Goal: Information Seeking & Learning: Learn about a topic

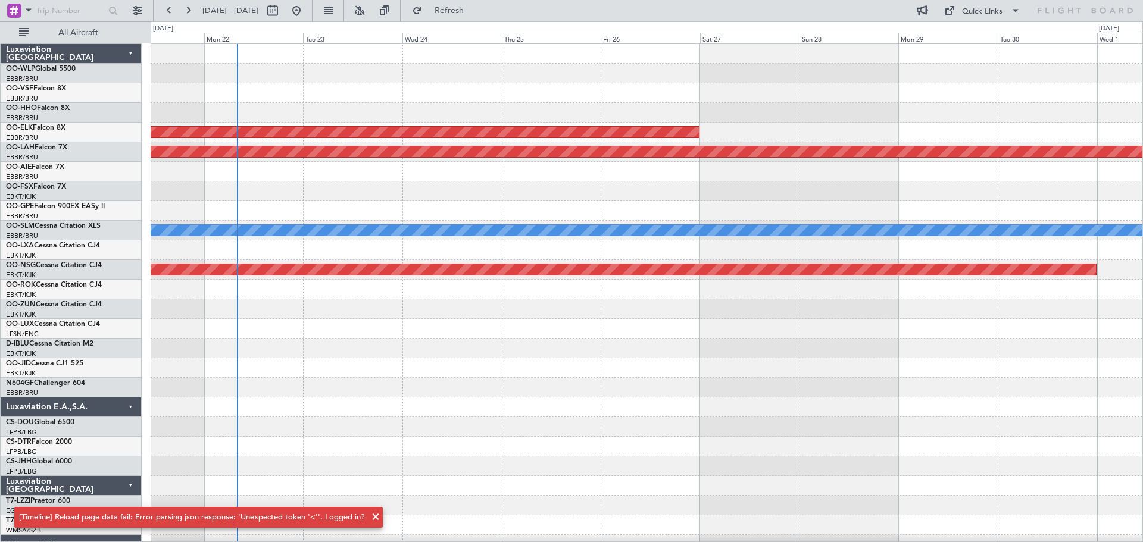
click at [432, 98] on div at bounding box center [647, 93] width 992 height 20
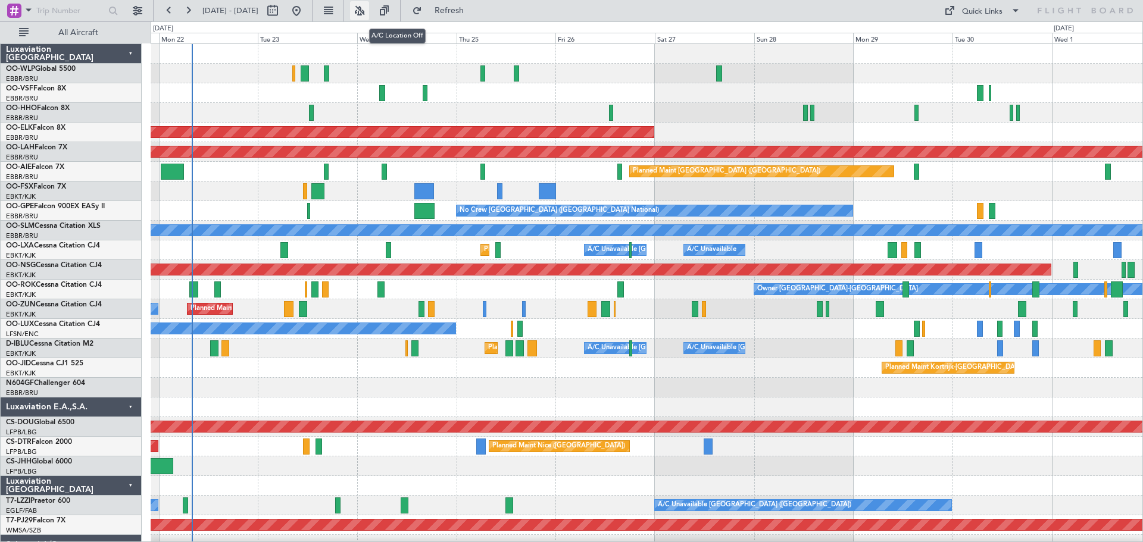
click at [369, 8] on button at bounding box center [359, 10] width 19 height 19
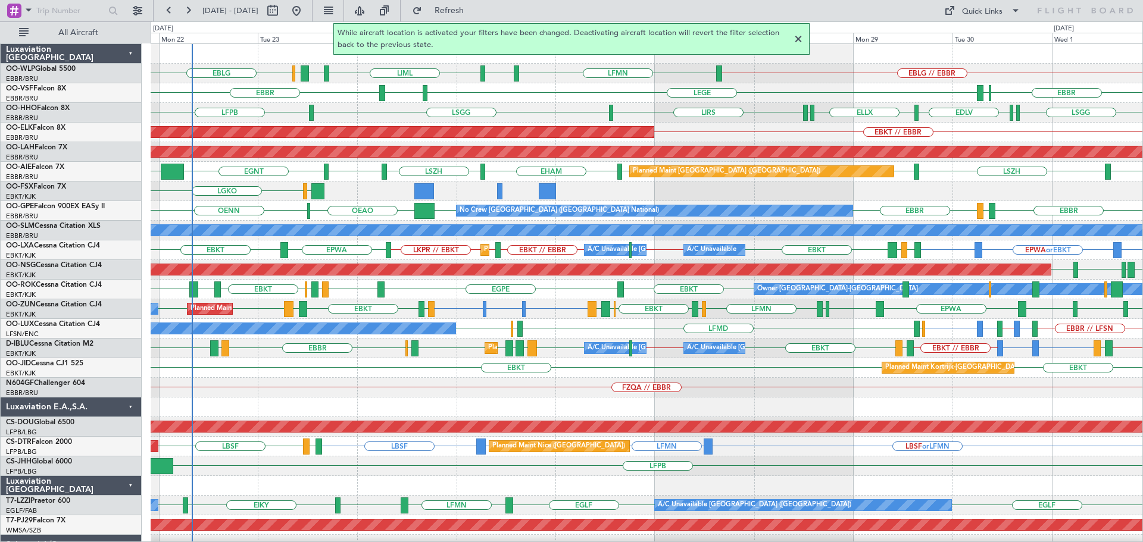
click at [795, 37] on div at bounding box center [798, 39] width 14 height 14
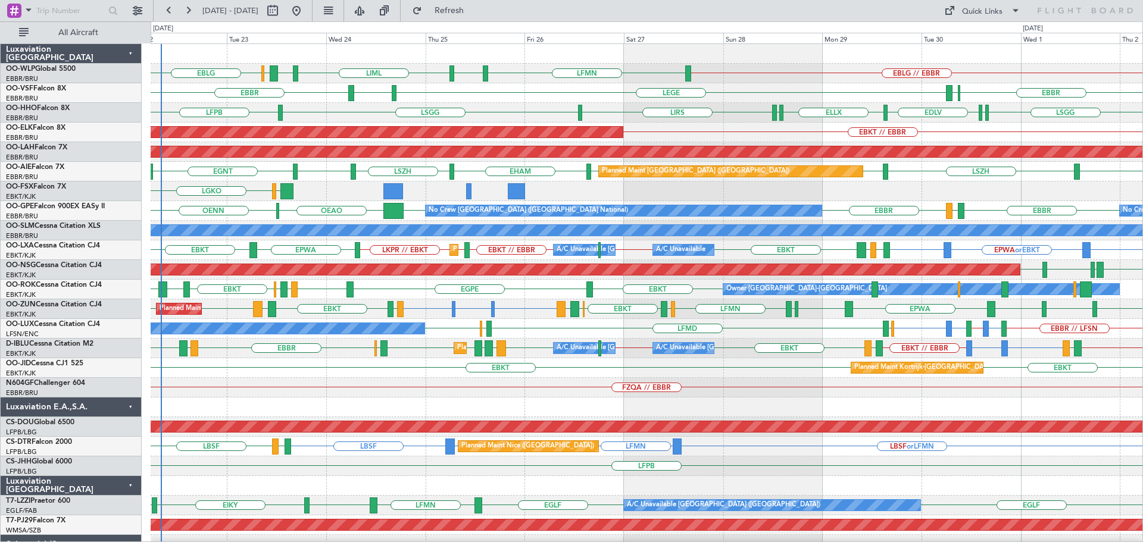
click at [699, 105] on div "EBLG // EBBR LIML LIBD ELLX EBLG LFMN EBLG EBBR ELLX LEGE LFMN EBBR LSGG ELLX E…" at bounding box center [647, 397] width 992 height 707
click at [819, 77] on div "EBLG // EBBR LFMN EBLG LIML LIBD ELLX EBLG" at bounding box center [647, 74] width 992 height 20
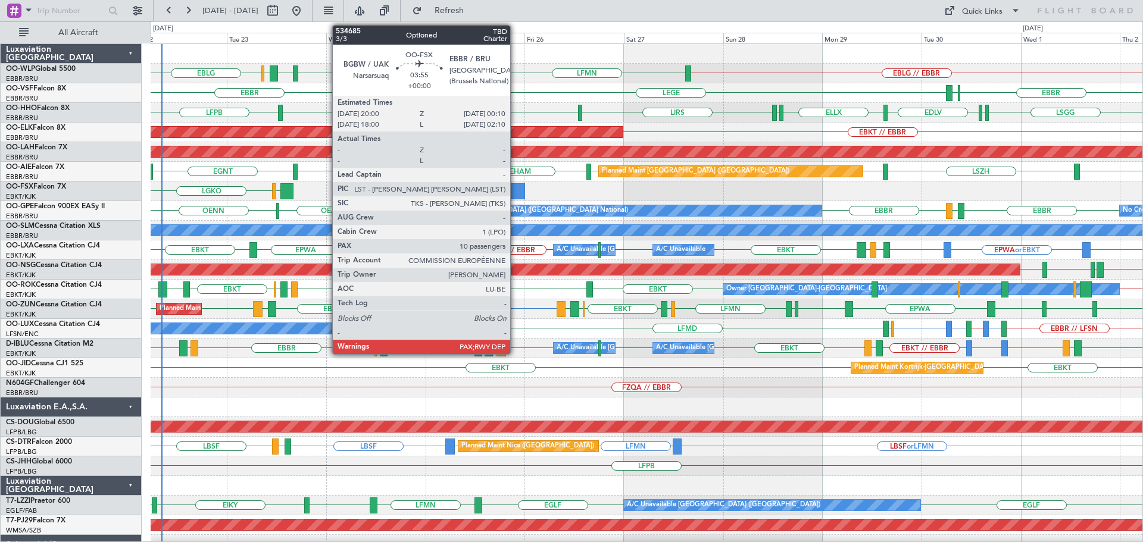
click at [515, 188] on div at bounding box center [516, 191] width 17 height 16
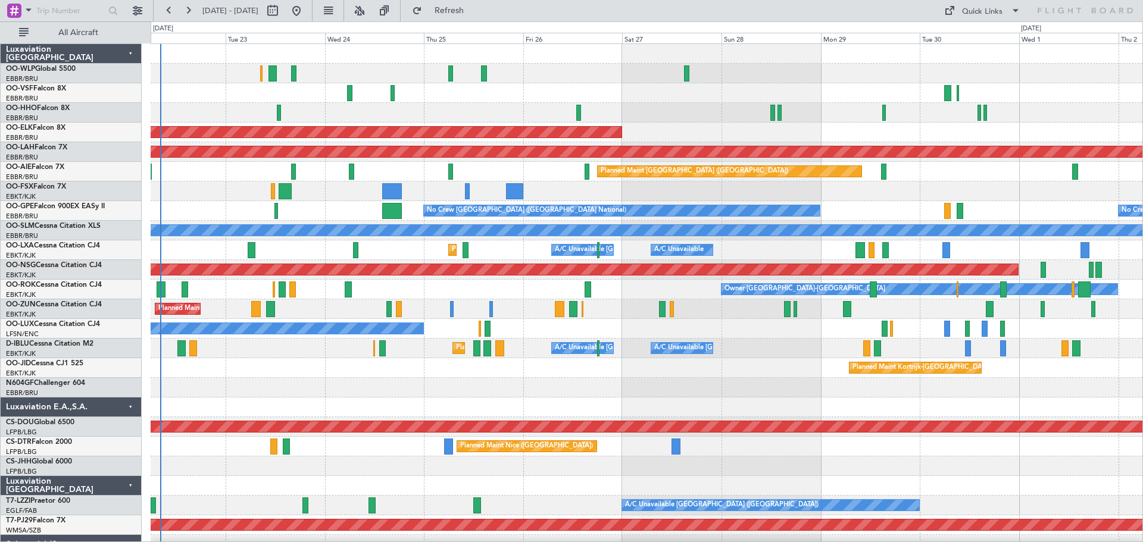
click at [260, 254] on div "Planned Maint Kortrijk-[GEOGRAPHIC_DATA] Planned [GEOGRAPHIC_DATA][PERSON_NAME]…" at bounding box center [647, 397] width 992 height 707
click at [369, 8] on button at bounding box center [359, 10] width 19 height 19
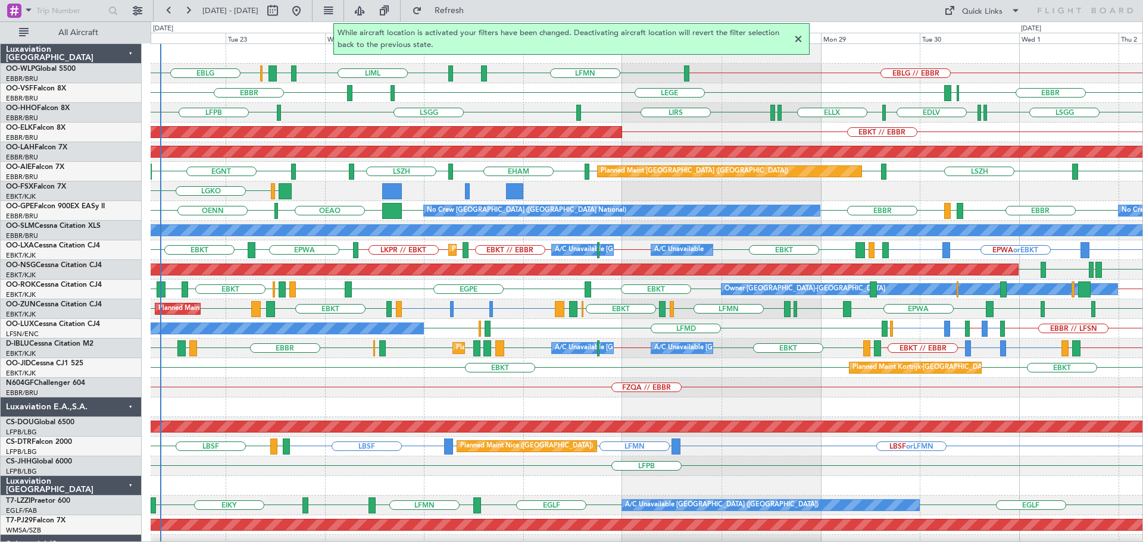
click at [796, 37] on div at bounding box center [798, 39] width 14 height 14
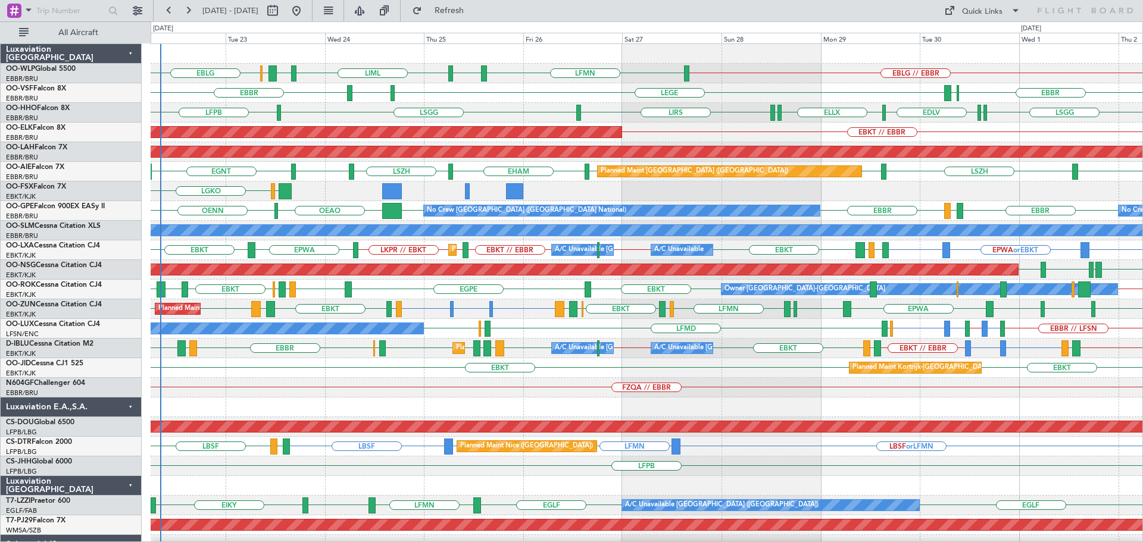
click at [557, 96] on div "LFMN [GEOGRAPHIC_DATA] [GEOGRAPHIC_DATA] ELLX LEGE" at bounding box center [647, 93] width 992 height 20
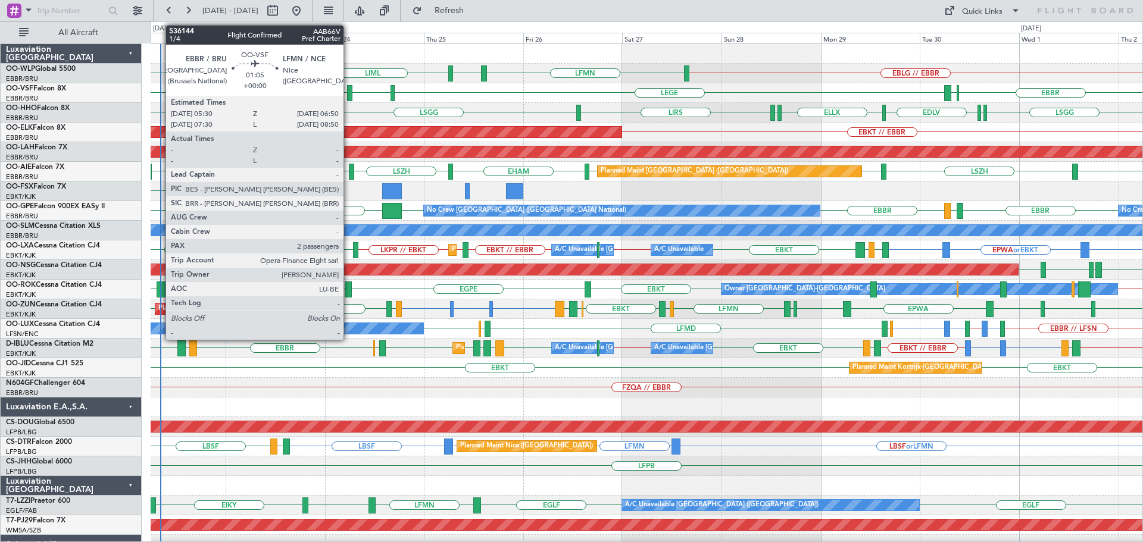
click at [349, 89] on div at bounding box center [350, 93] width 6 height 16
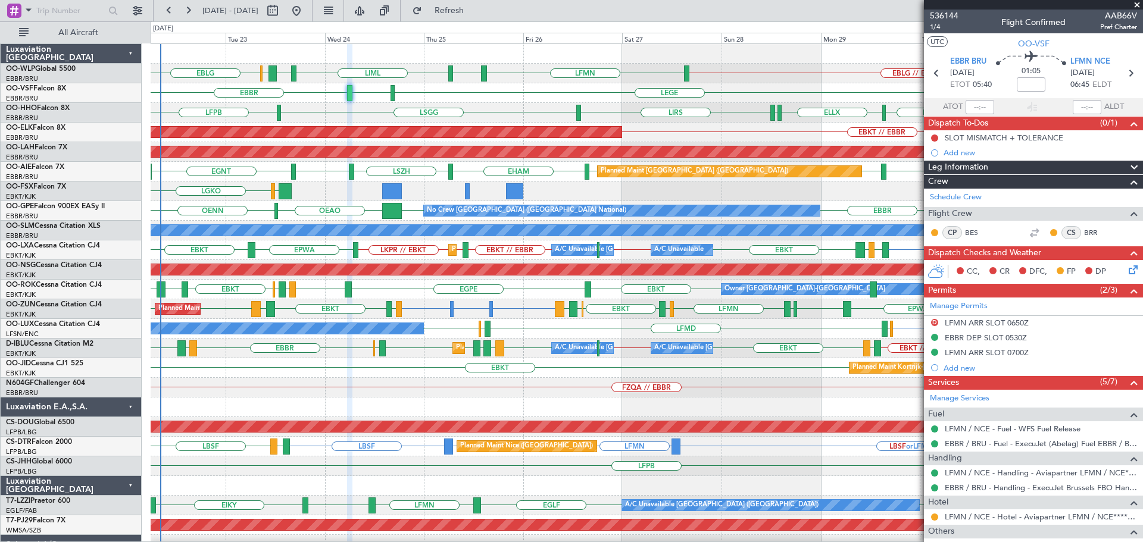
click at [577, 199] on div "LGAV LGKO" at bounding box center [647, 192] width 992 height 20
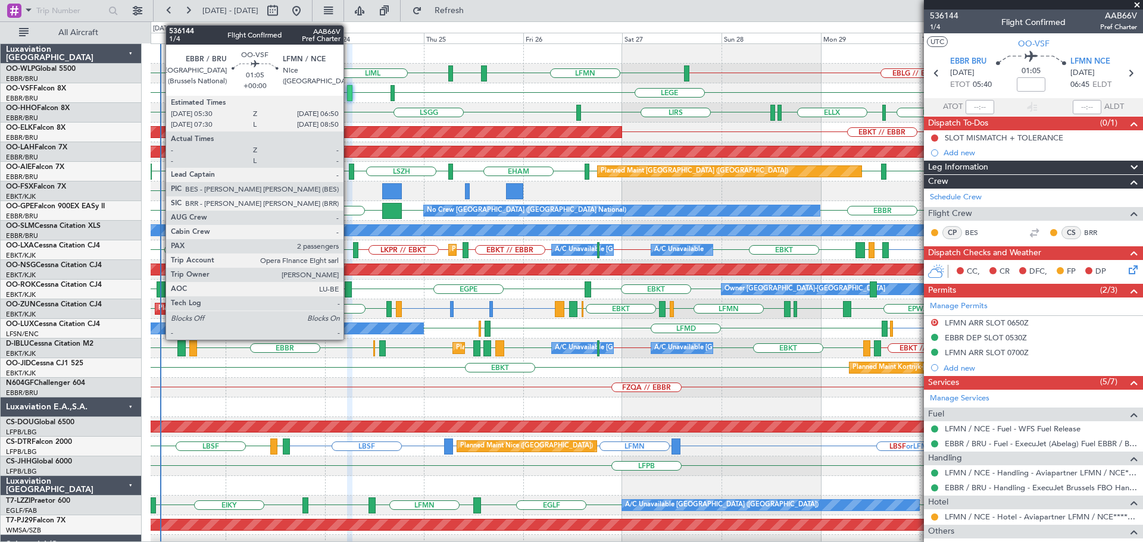
click at [349, 90] on div at bounding box center [350, 93] width 6 height 16
click at [349, 88] on div at bounding box center [350, 93] width 6 height 16
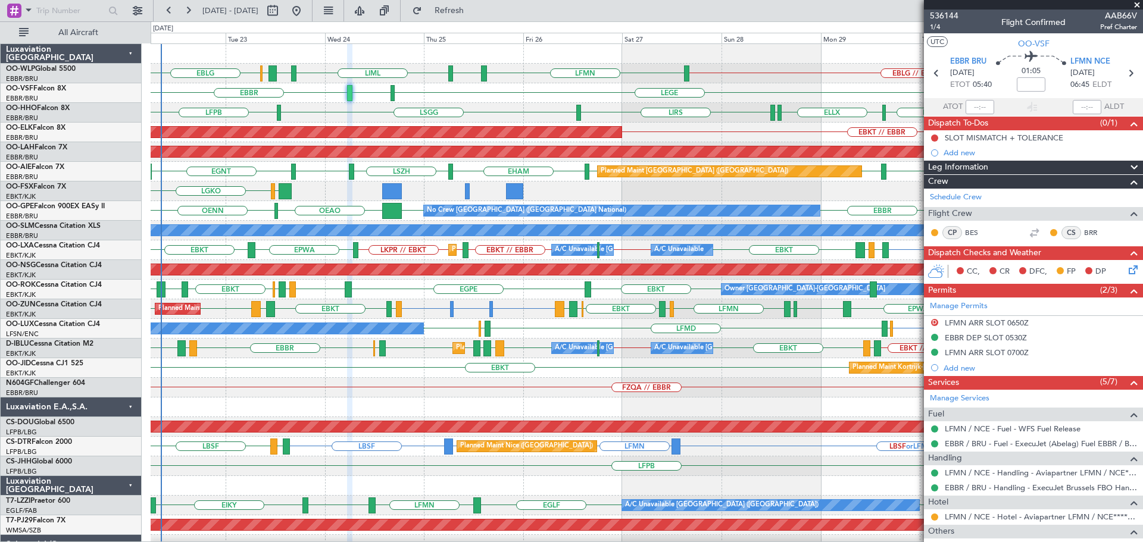
click at [488, 112] on div "ELLX [GEOGRAPHIC_DATA] LIRS [GEOGRAPHIC_DATA] [GEOGRAPHIC_DATA] ELLX EDLV LFPB" at bounding box center [647, 113] width 992 height 20
click at [465, 10] on span "Refresh" at bounding box center [449, 11] width 50 height 8
click at [498, 104] on div "ELLX [GEOGRAPHIC_DATA] LIRS [GEOGRAPHIC_DATA] [GEOGRAPHIC_DATA] ELLX EDLV LFPB" at bounding box center [647, 113] width 992 height 20
click at [1139, 4] on span at bounding box center [1137, 5] width 12 height 11
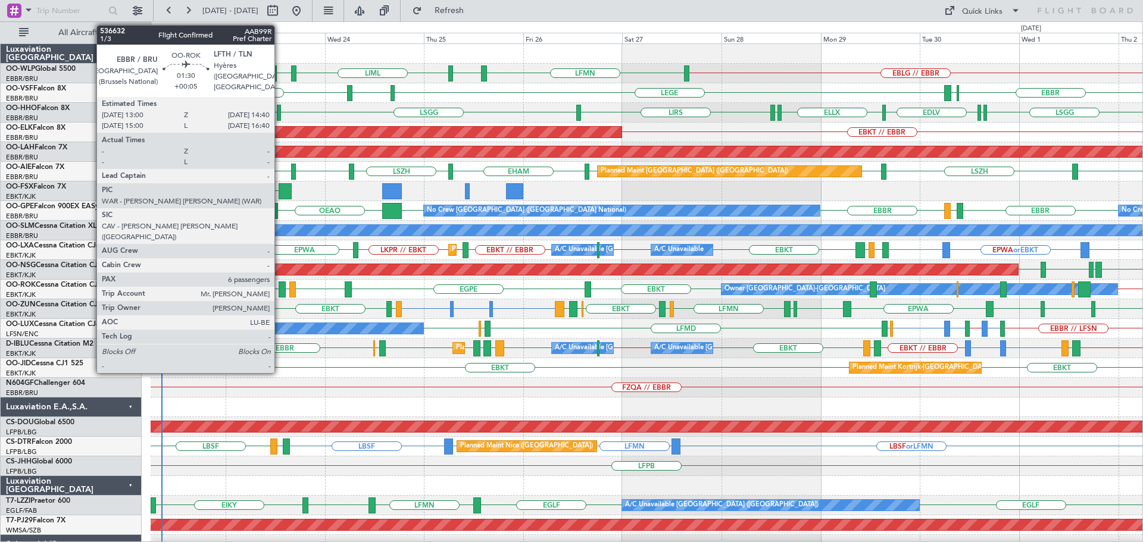
click at [281, 285] on div at bounding box center [282, 290] width 7 height 16
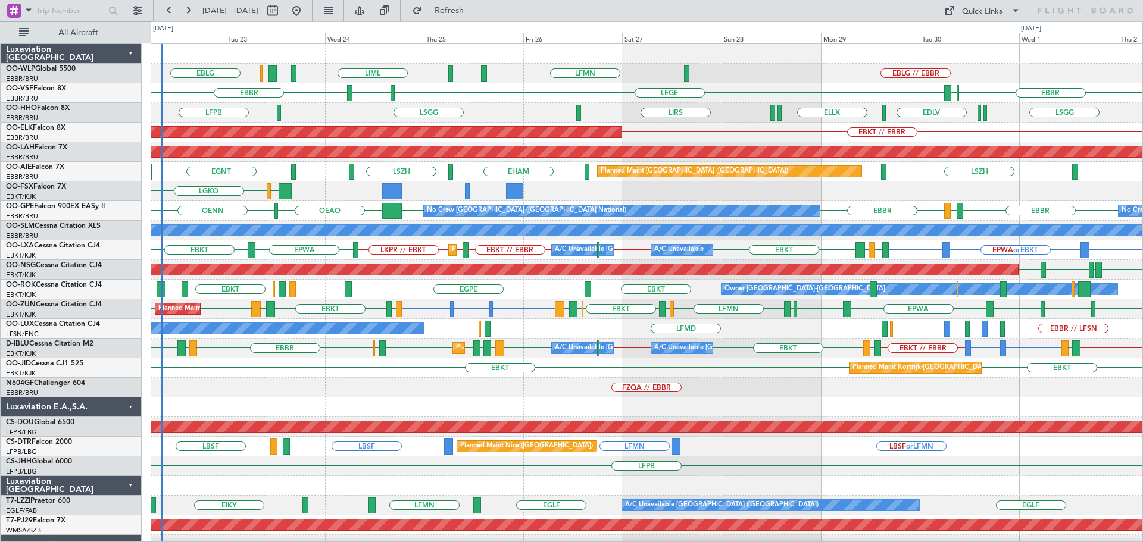
click at [367, 98] on div "LFMN [GEOGRAPHIC_DATA] [GEOGRAPHIC_DATA] ELLX LEGE" at bounding box center [647, 93] width 992 height 20
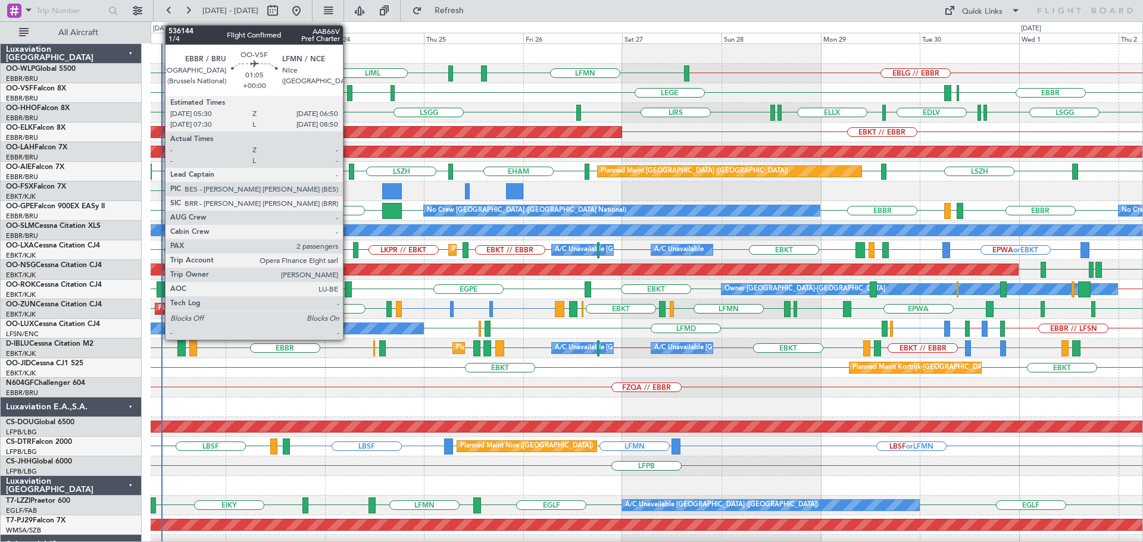
click at [348, 88] on div at bounding box center [350, 93] width 6 height 16
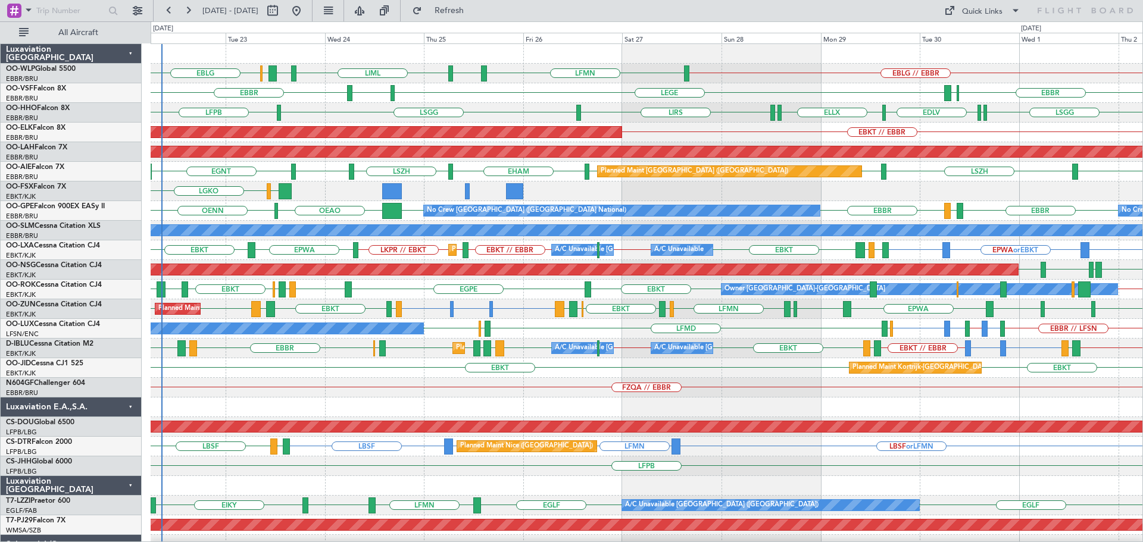
click at [517, 110] on div "LSGG LFPB [GEOGRAPHIC_DATA] ELLX EDLV ELLX [GEOGRAPHIC_DATA] LIRS" at bounding box center [647, 113] width 992 height 20
click at [417, 62] on div at bounding box center [647, 54] width 992 height 20
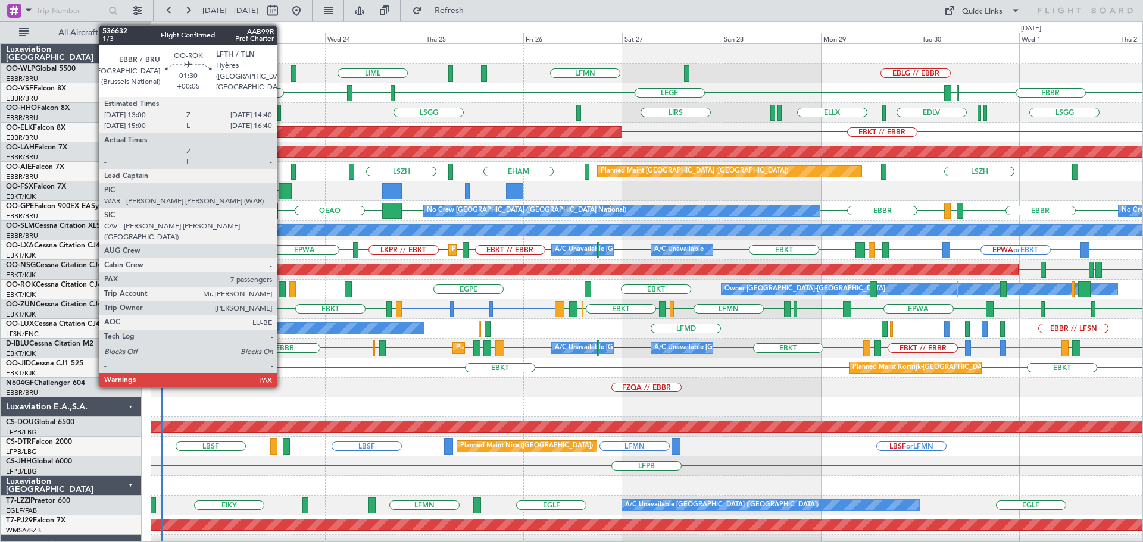
click at [282, 288] on div at bounding box center [282, 290] width 7 height 16
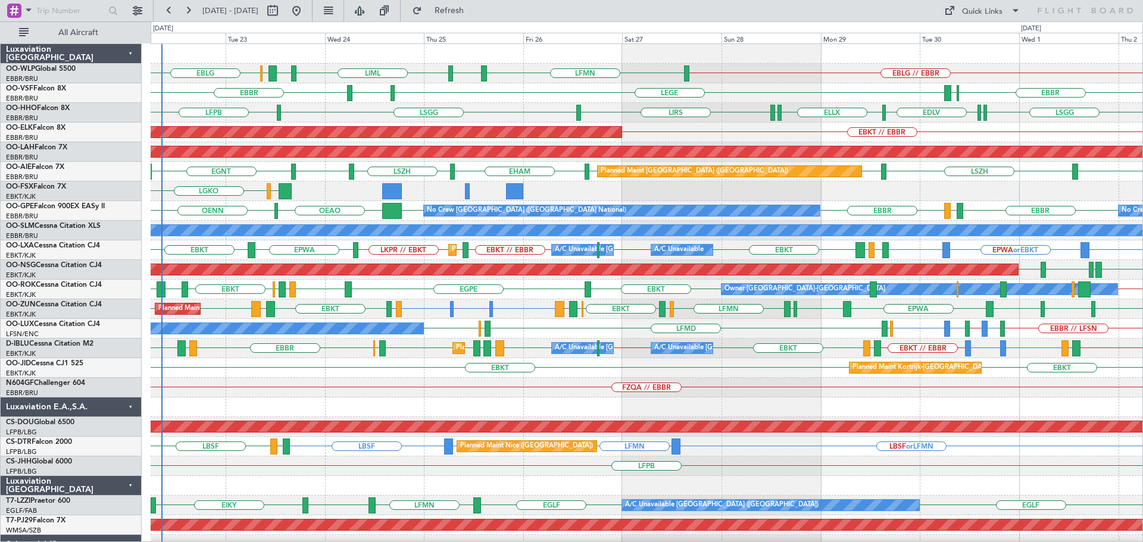
click at [486, 110] on div "ELLX [GEOGRAPHIC_DATA] LIRS [GEOGRAPHIC_DATA] LFPB [GEOGRAPHIC_DATA] ELLX EDLV" at bounding box center [647, 113] width 992 height 20
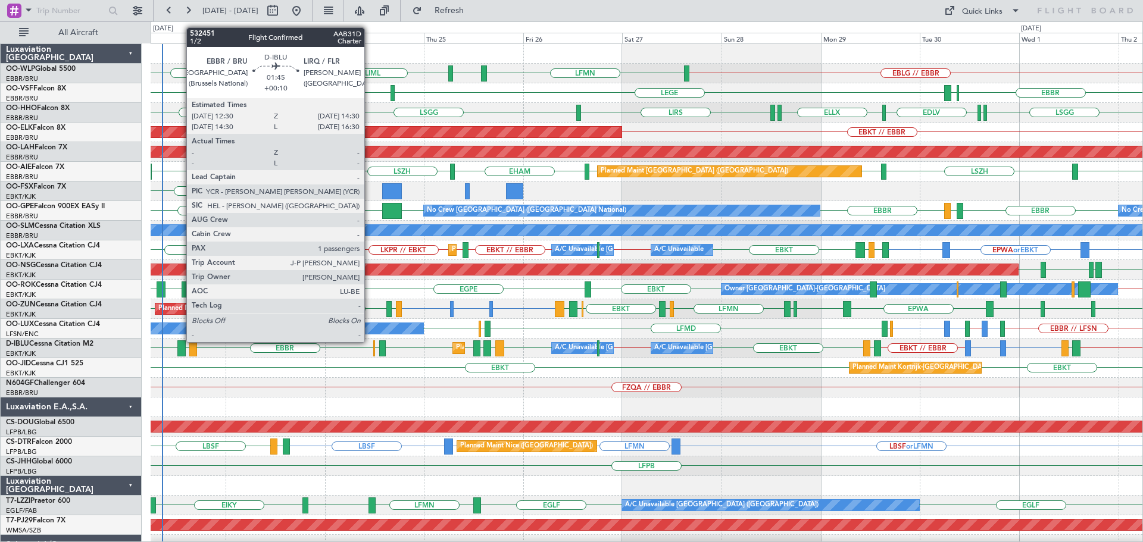
click at [181, 343] on div at bounding box center [181, 348] width 8 height 16
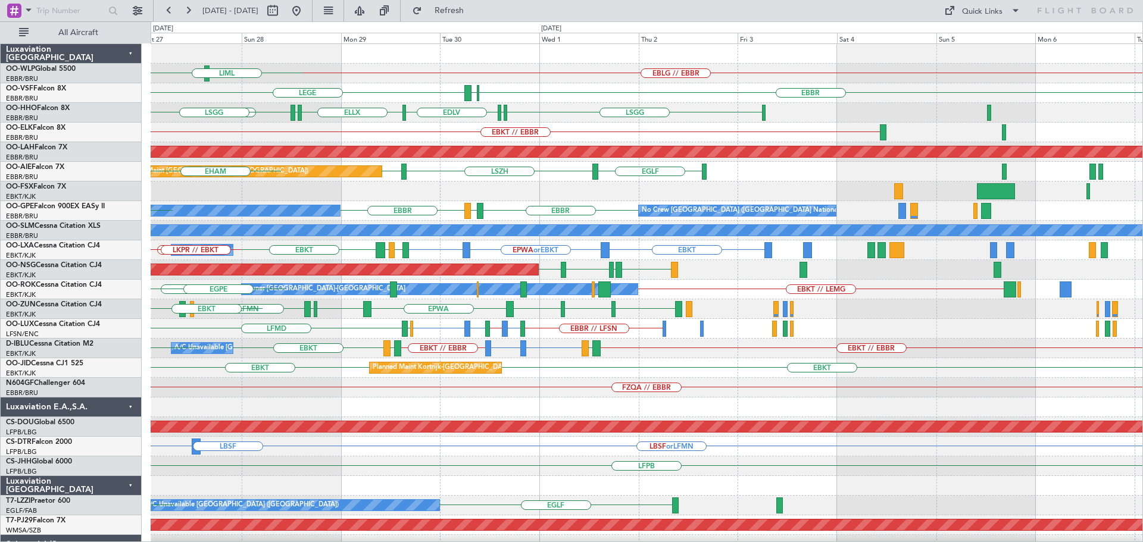
click at [366, 222] on div "EBLG // EBBR LFMN EBLG LIML LEGE [GEOGRAPHIC_DATA] ELLX LFMN ELLX [GEOGRAPHIC_D…" at bounding box center [647, 397] width 992 height 707
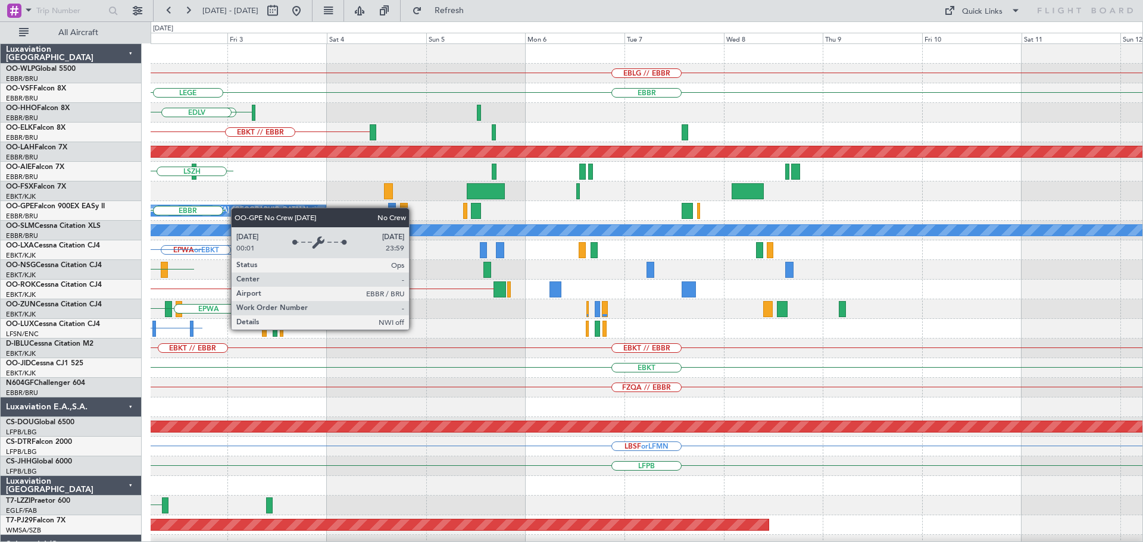
click at [235, 208] on div "EBLG // EBBR [GEOGRAPHIC_DATA] ELLX LEGE [GEOGRAPHIC_DATA] ELLX EDLV EBKT // EB…" at bounding box center [647, 397] width 992 height 707
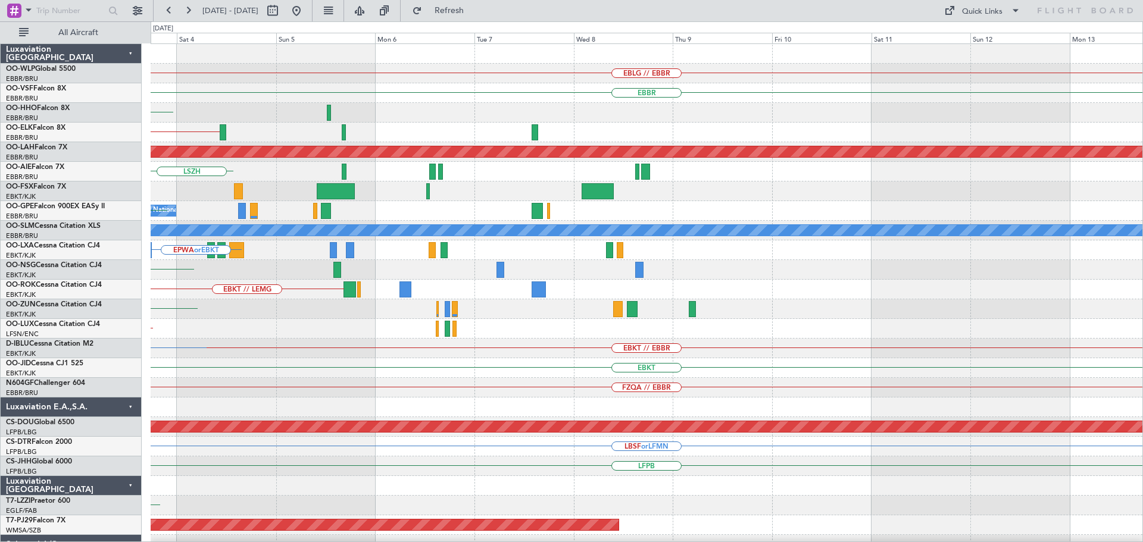
click at [332, 239] on div "A/C Unavailable [GEOGRAPHIC_DATA]" at bounding box center [647, 231] width 992 height 20
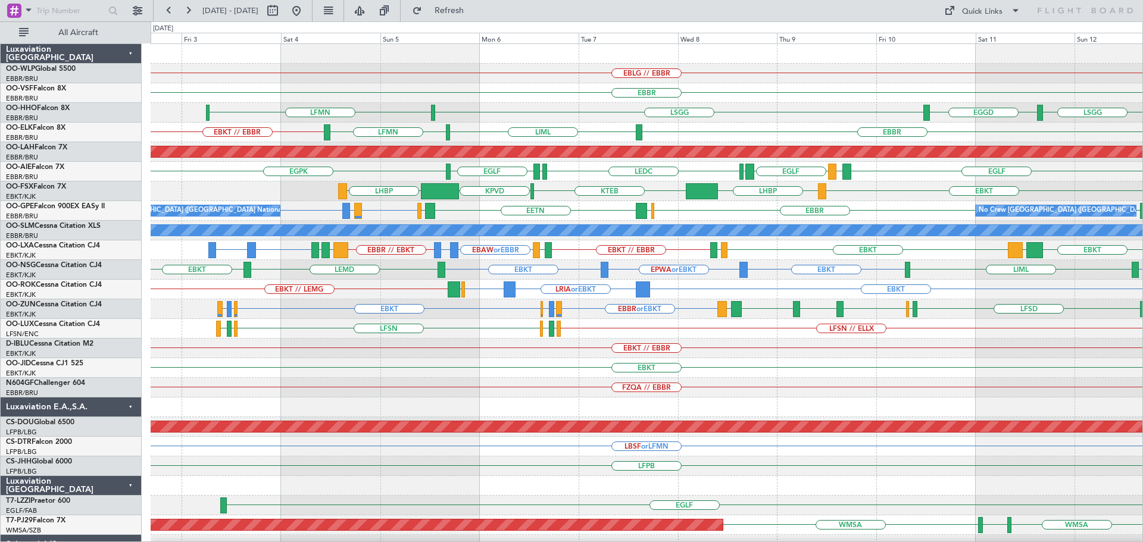
click at [356, 83] on div "EBLG // EBBR [GEOGRAPHIC_DATA] [GEOGRAPHIC_DATA] LFMN [GEOGRAPHIC_DATA] EGGD EB…" at bounding box center [647, 368] width 992 height 648
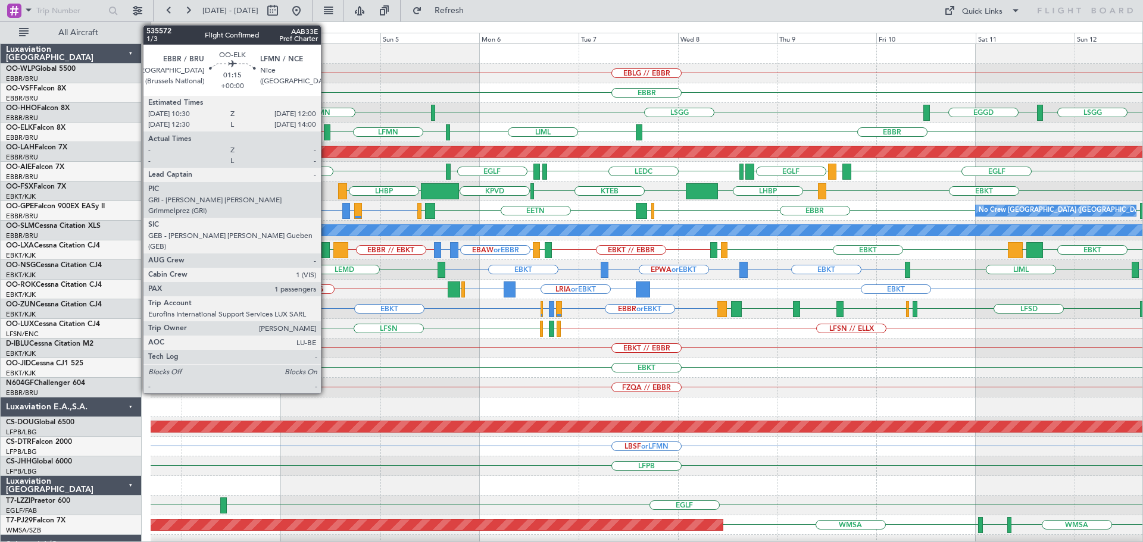
click at [326, 130] on div at bounding box center [327, 132] width 7 height 16
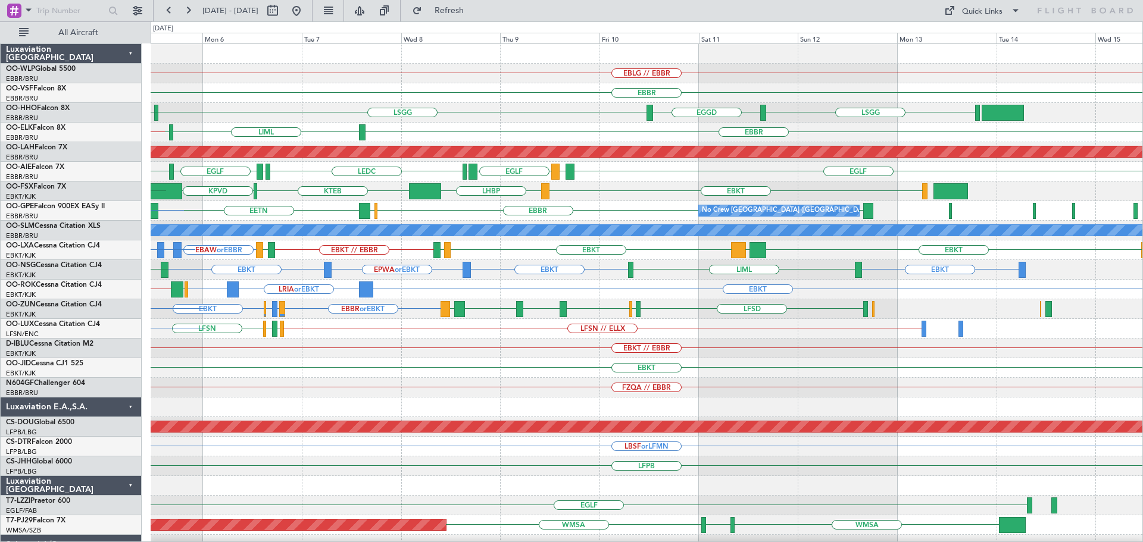
click at [569, 351] on div "EBLG // EBBR [GEOGRAPHIC_DATA] [GEOGRAPHIC_DATA] EGGD [GEOGRAPHIC_DATA] LFMN [G…" at bounding box center [647, 368] width 992 height 648
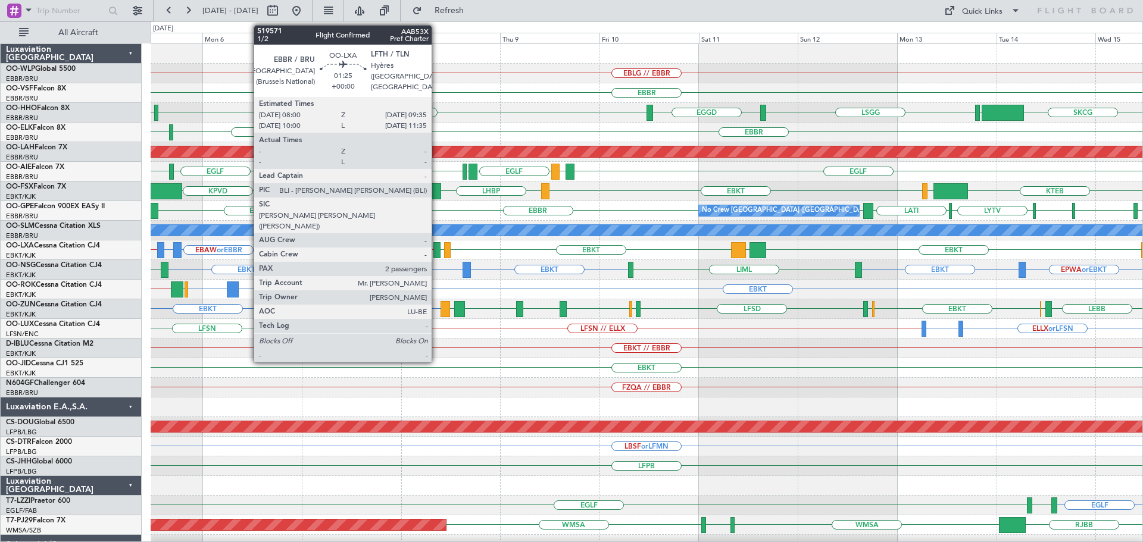
click at [437, 248] on div at bounding box center [436, 250] width 7 height 16
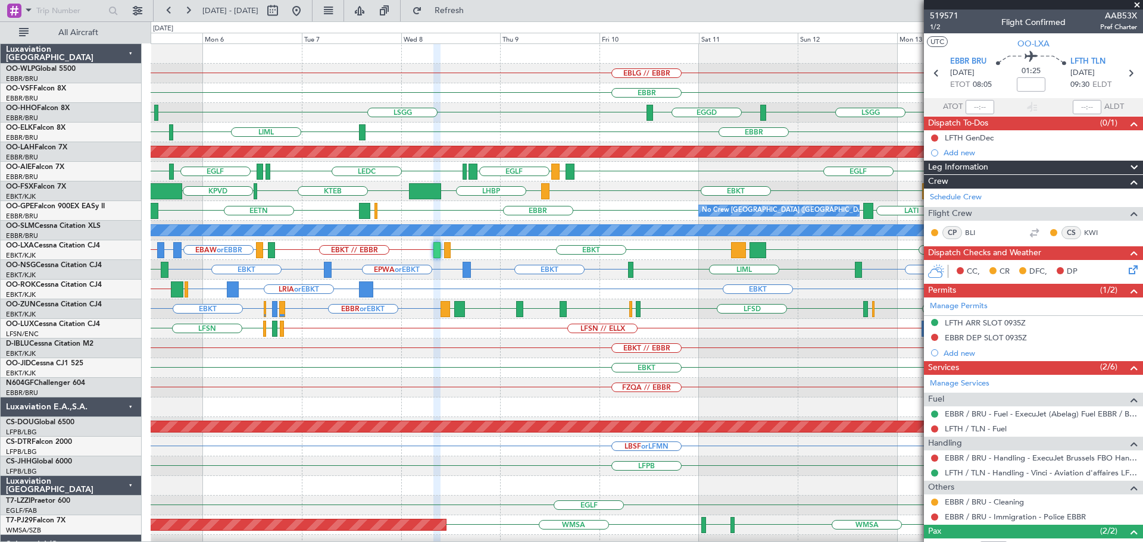
click at [1137, 3] on span at bounding box center [1137, 5] width 12 height 11
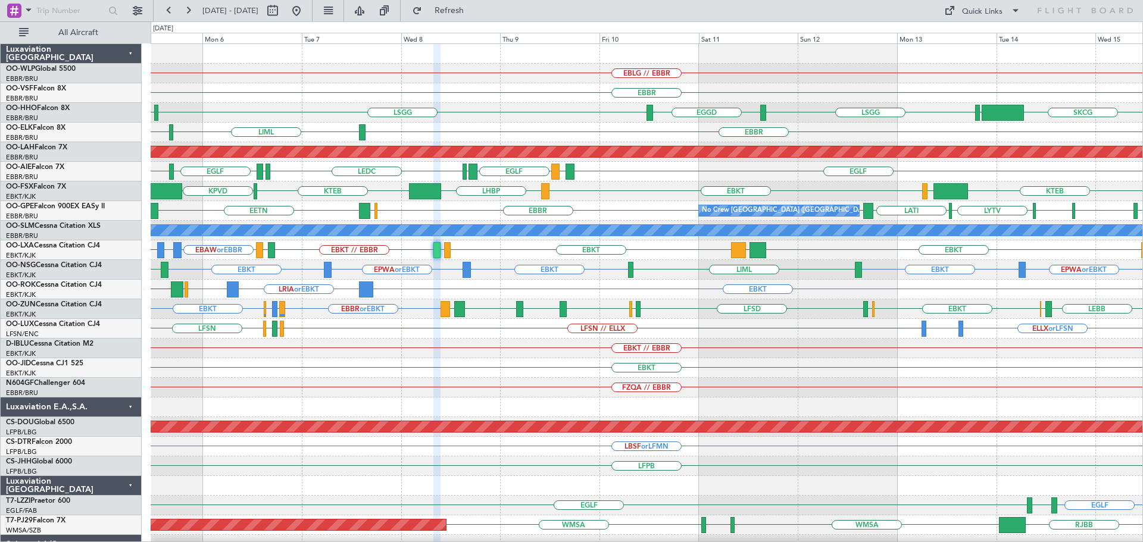
type input "0"
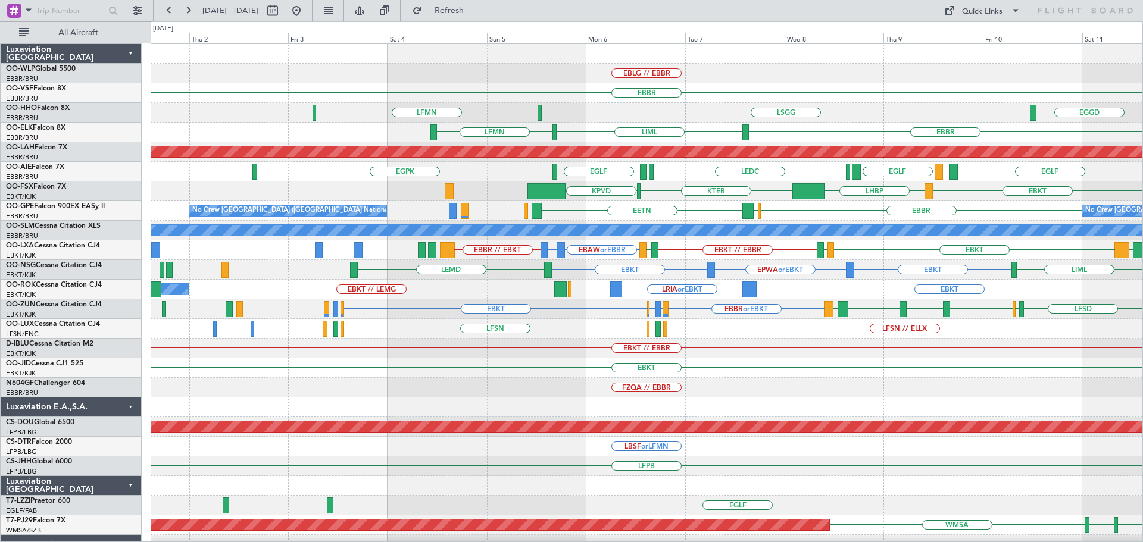
click at [671, 248] on div "EBLG // EBBR [GEOGRAPHIC_DATA] EGGD [GEOGRAPHIC_DATA] LFMN [GEOGRAPHIC_DATA] [G…" at bounding box center [647, 387] width 992 height 687
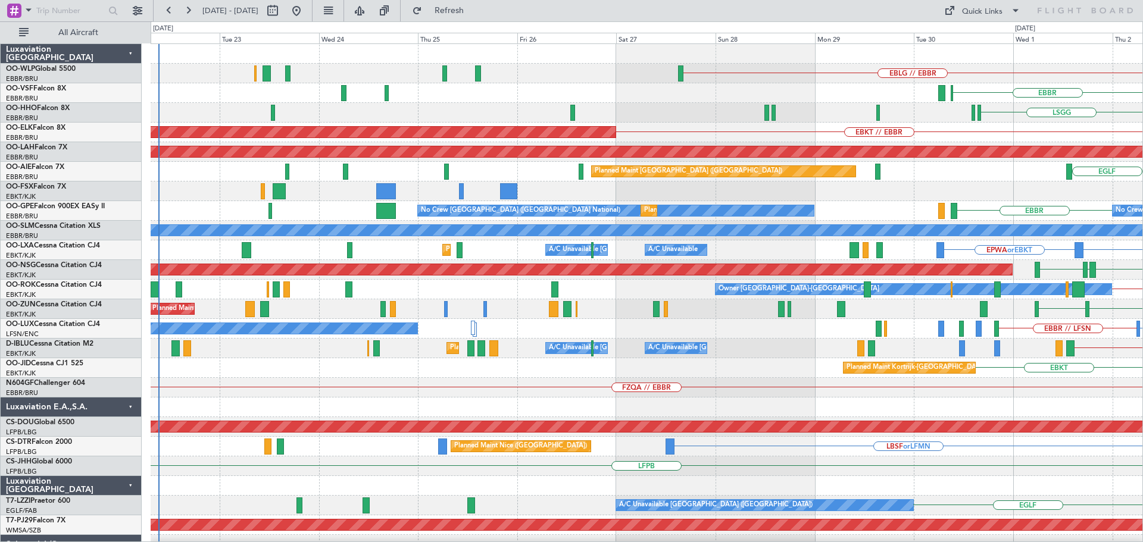
click at [852, 317] on div "EBLG // EBBR [GEOGRAPHIC_DATA] [GEOGRAPHIC_DATA] LFMN EBKT // EBBR Planned Main…" at bounding box center [647, 368] width 992 height 648
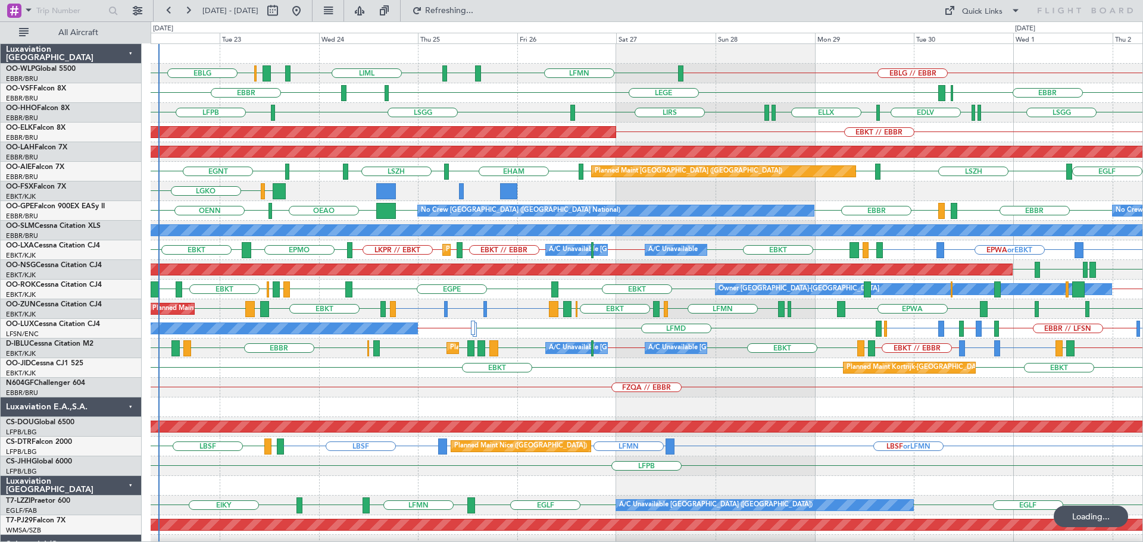
click at [636, 131] on div "EBKT // EBBR Planned Maint [GEOGRAPHIC_DATA]-[GEOGRAPHIC_DATA]" at bounding box center [647, 133] width 992 height 20
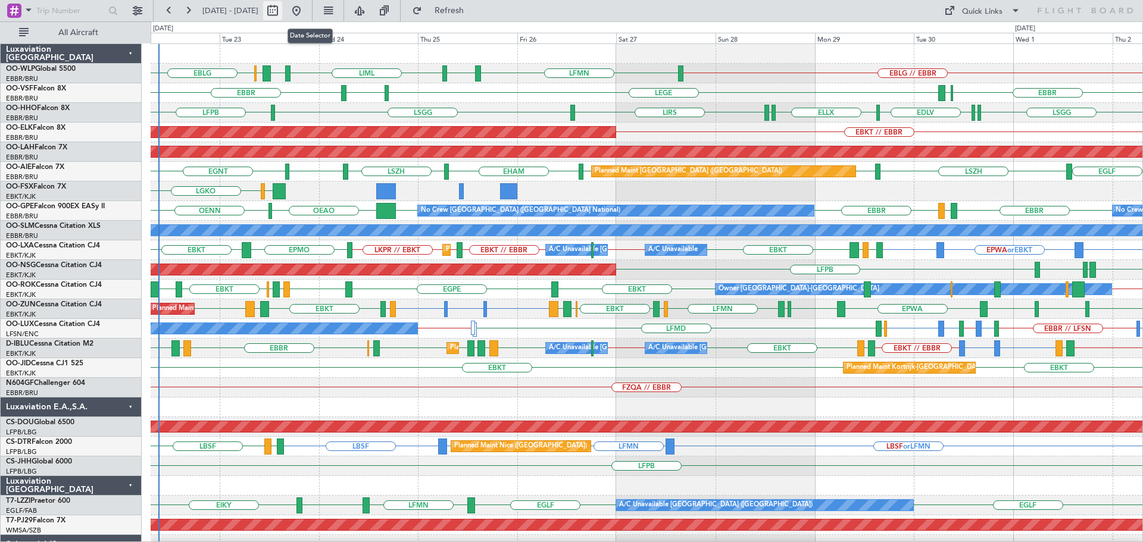
click at [282, 10] on button at bounding box center [272, 10] width 19 height 19
select select "9"
select select "2025"
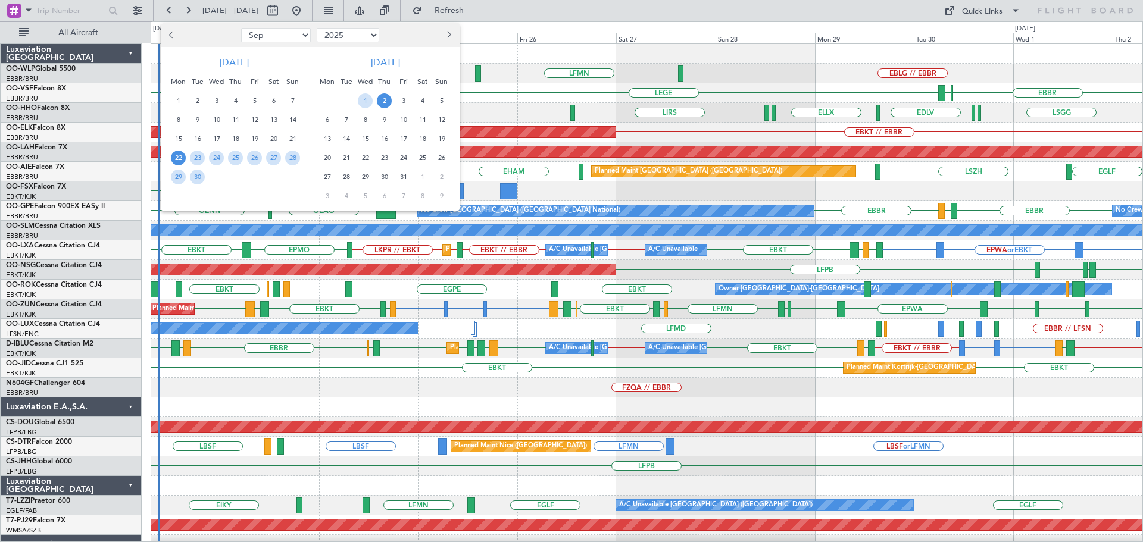
click at [177, 155] on span "22" at bounding box center [178, 158] width 15 height 15
click at [361, 98] on span "1" at bounding box center [365, 100] width 15 height 15
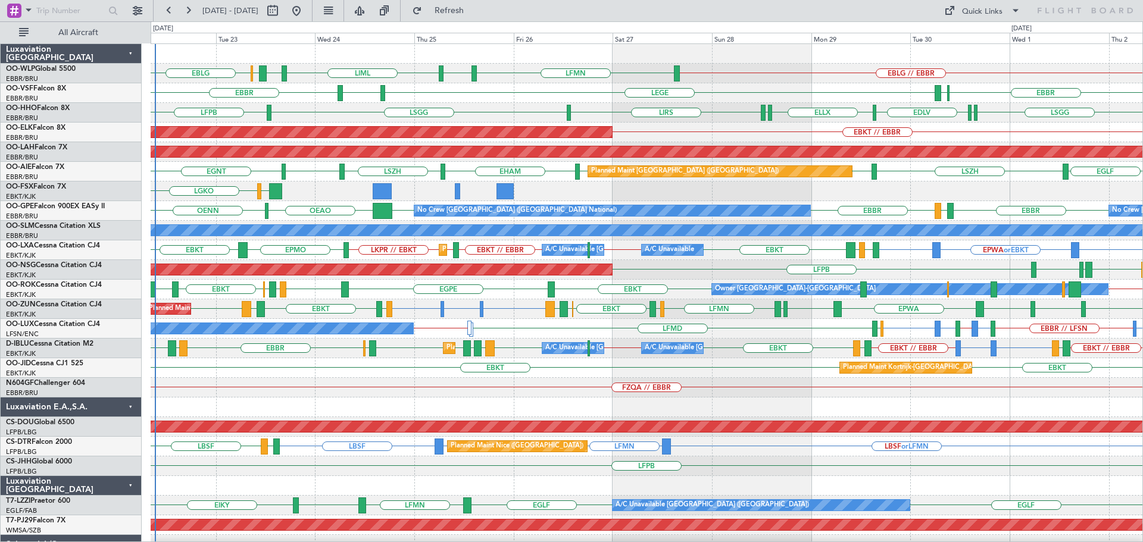
click at [568, 184] on div "LGAV LGKO" at bounding box center [647, 192] width 992 height 20
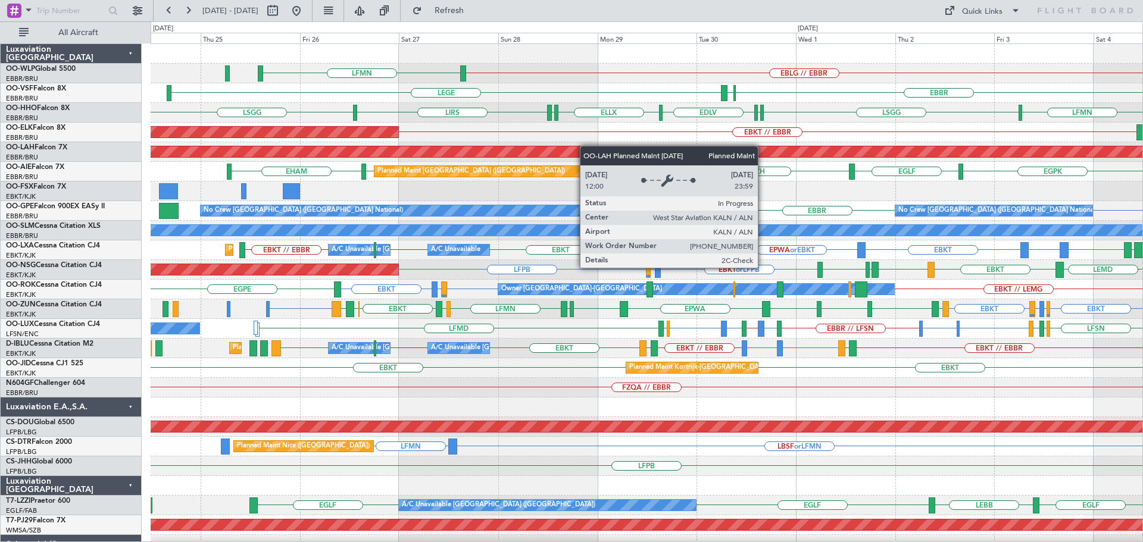
click at [498, 152] on div "EBLG // EBBR LFMN LEGE [GEOGRAPHIC_DATA] ELLX ELLX [GEOGRAPHIC_DATA] LIRS [GEOG…" at bounding box center [647, 387] width 992 height 687
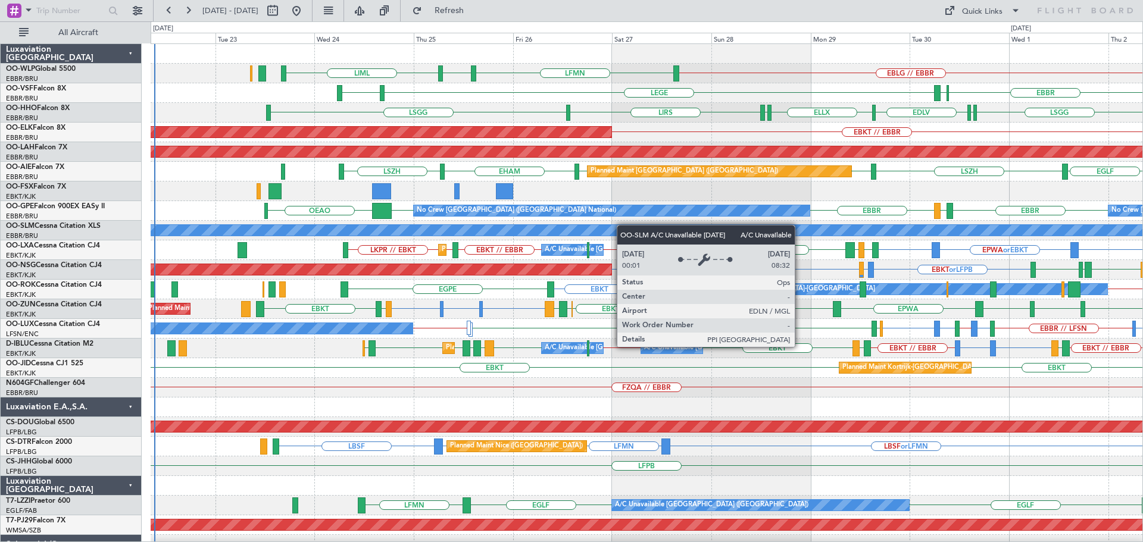
click at [585, 235] on div "EBLG // EBBR LFMN EBLG LIML LEGE LFMN [GEOGRAPHIC_DATA] ELLX ELLX [GEOGRAPHIC_D…" at bounding box center [647, 397] width 992 height 707
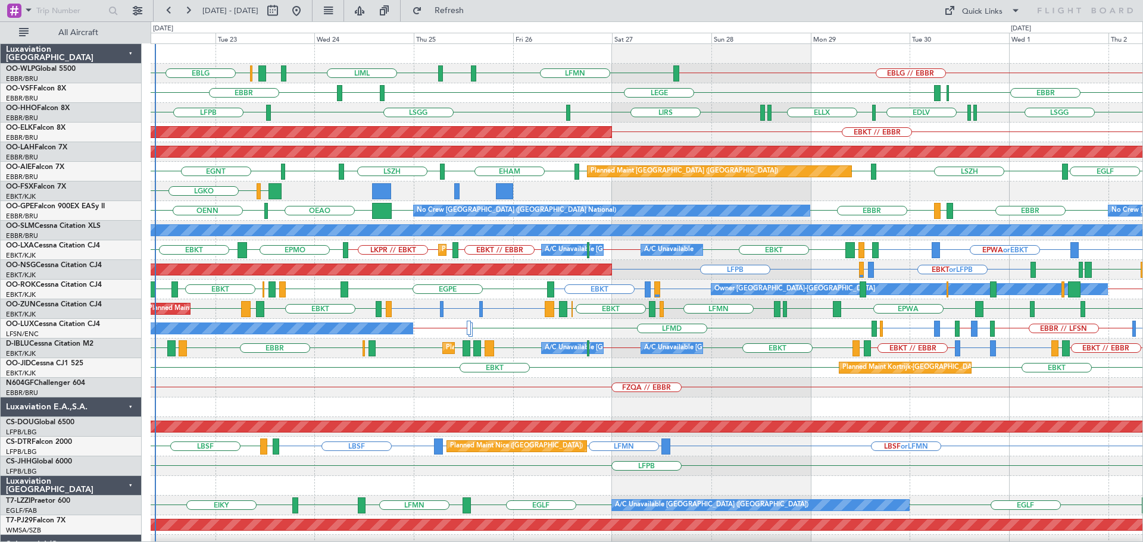
click at [367, 229] on div "EBLG // EBBR LFMN EBLG LIML LIBD ELLX EBLG LEGE LFMN [GEOGRAPHIC_DATA] [GEOGRAP…" at bounding box center [647, 397] width 992 height 707
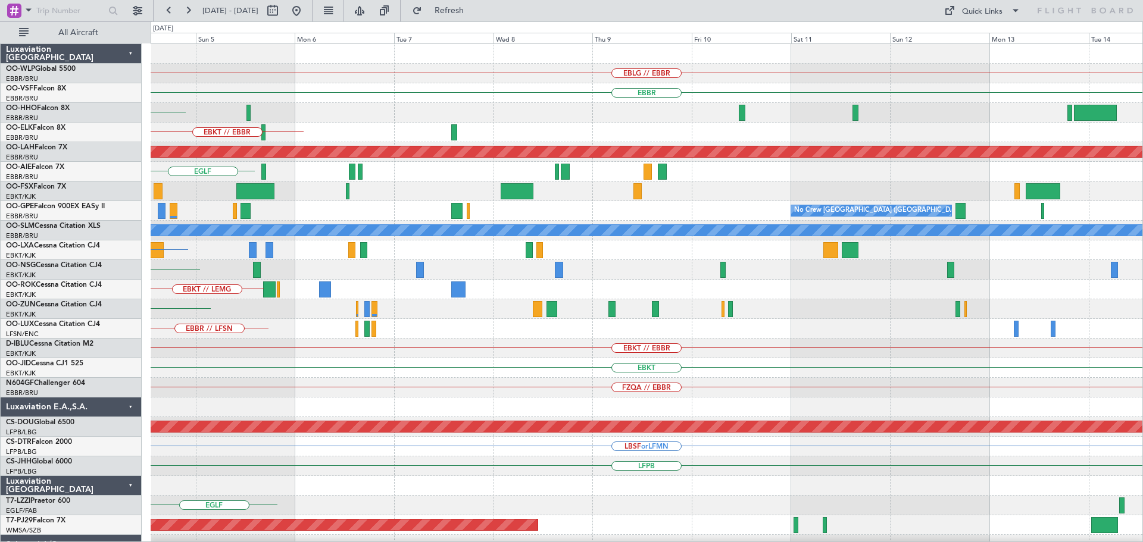
click at [84, 276] on div "EBLG // EBBR [GEOGRAPHIC_DATA] [GEOGRAPHIC_DATA] EBKT // EBBR Planned [GEOGRAPH…" at bounding box center [571, 281] width 1143 height 521
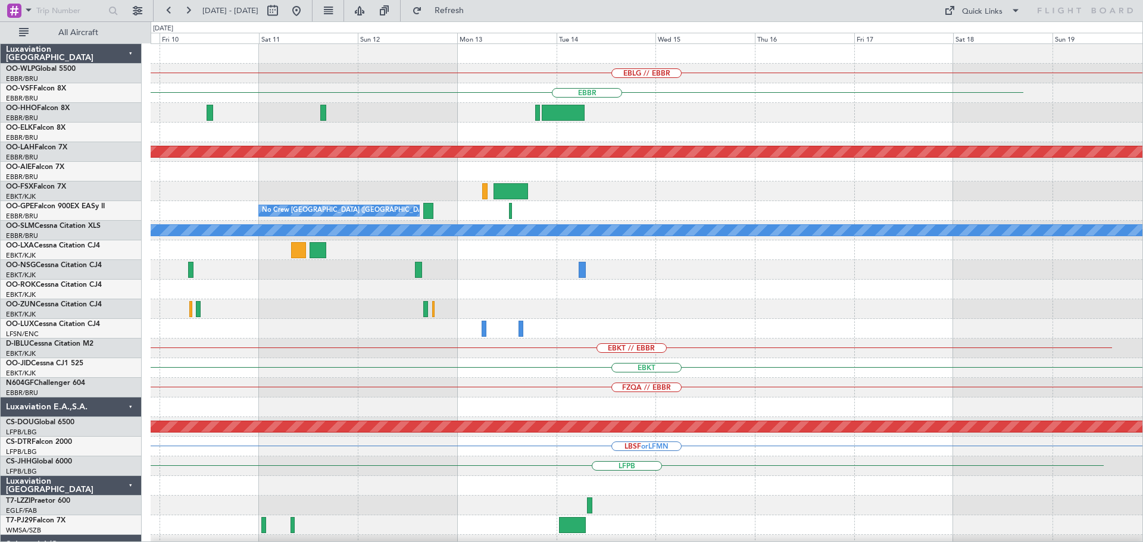
click at [118, 302] on div "EBLG // EBBR [GEOGRAPHIC_DATA] Planned [GEOGRAPHIC_DATA][PERSON_NAME]-[GEOGRAPH…" at bounding box center [571, 281] width 1143 height 521
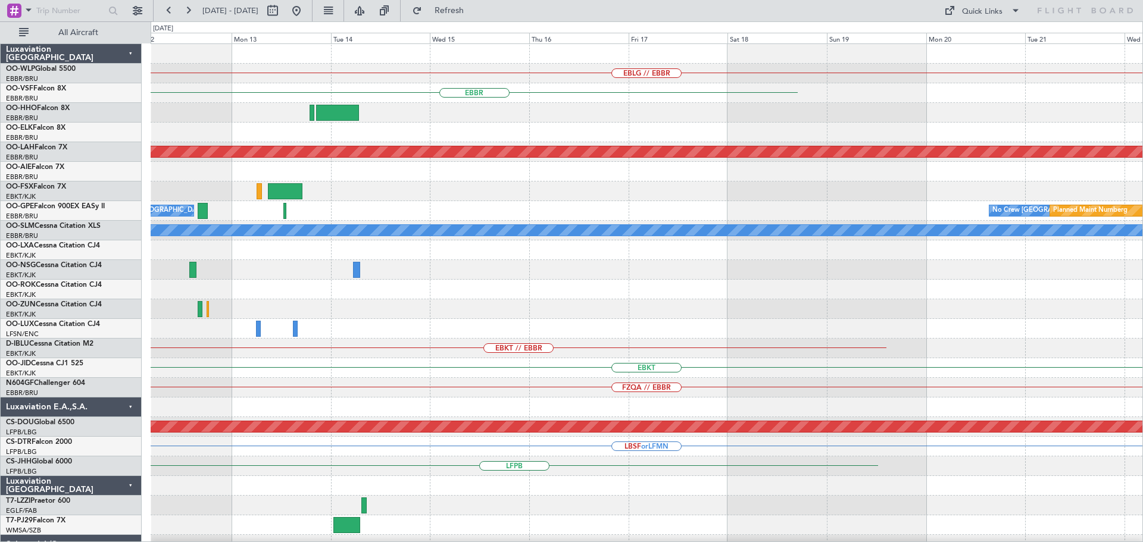
click at [345, 367] on div "EBLG // EBBR [GEOGRAPHIC_DATA] Planned [GEOGRAPHIC_DATA][PERSON_NAME]-[GEOGRAPH…" at bounding box center [647, 397] width 992 height 707
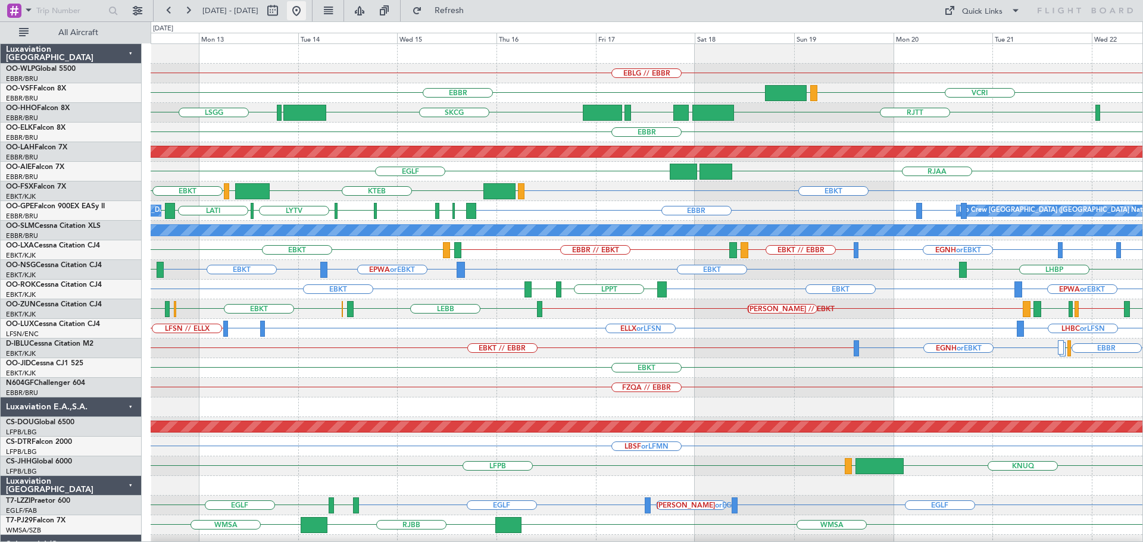
click at [306, 8] on button at bounding box center [296, 10] width 19 height 19
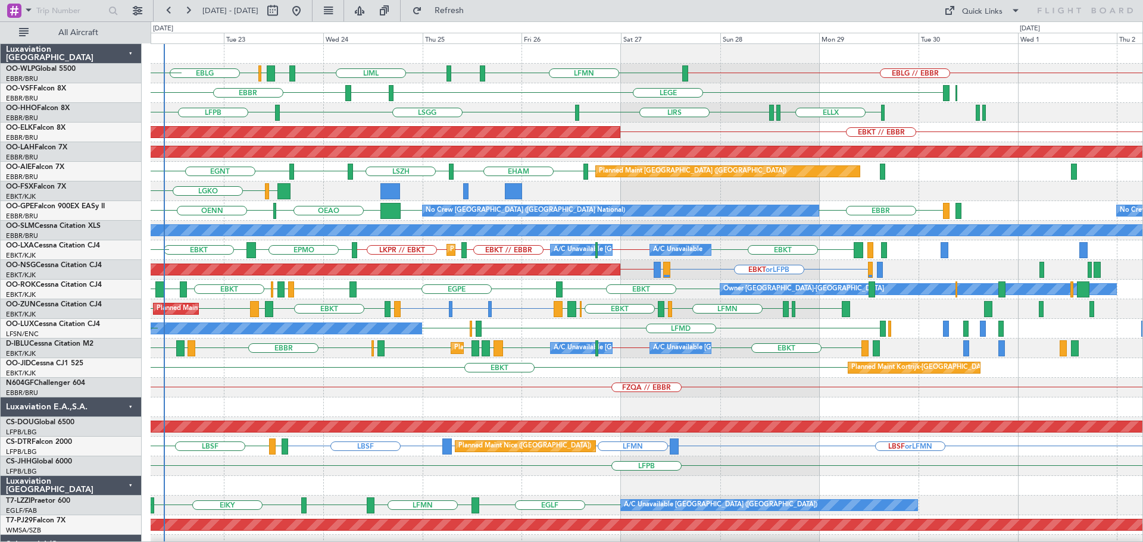
click at [316, 212] on div "EBLG // EBBR LFMN EBLG LIML LIBD ELLX EBLG LEVC LEGE LFMN [GEOGRAPHIC_DATA] ELL…" at bounding box center [647, 397] width 992 height 707
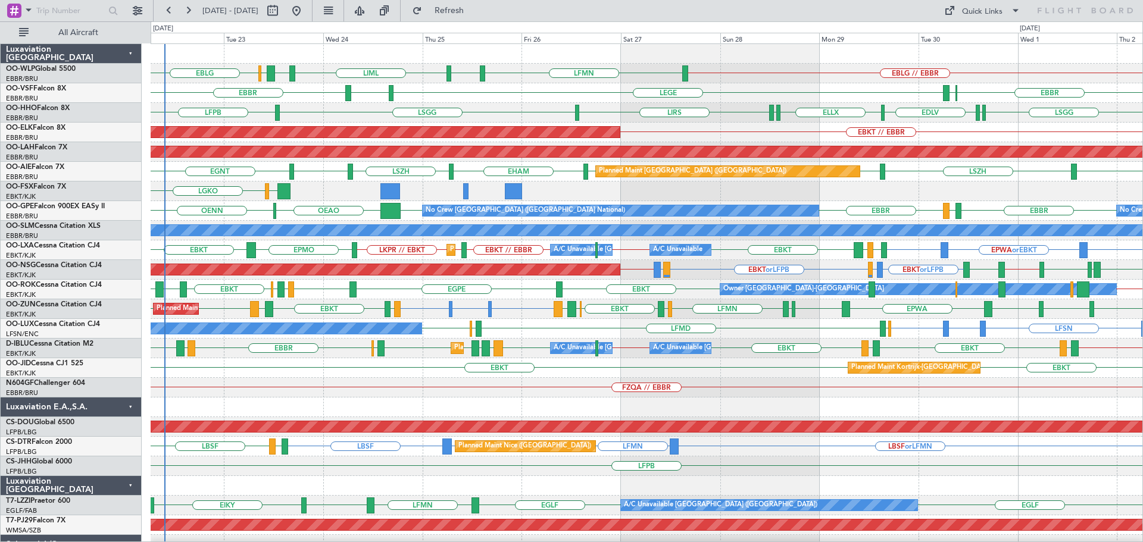
click at [0, 289] on html "22 Sep 2025 - 02 Oct 2025 Refresh Quick Links All Aircraft EBLG // EBBR LFMN EB…" at bounding box center [571, 271] width 1143 height 542
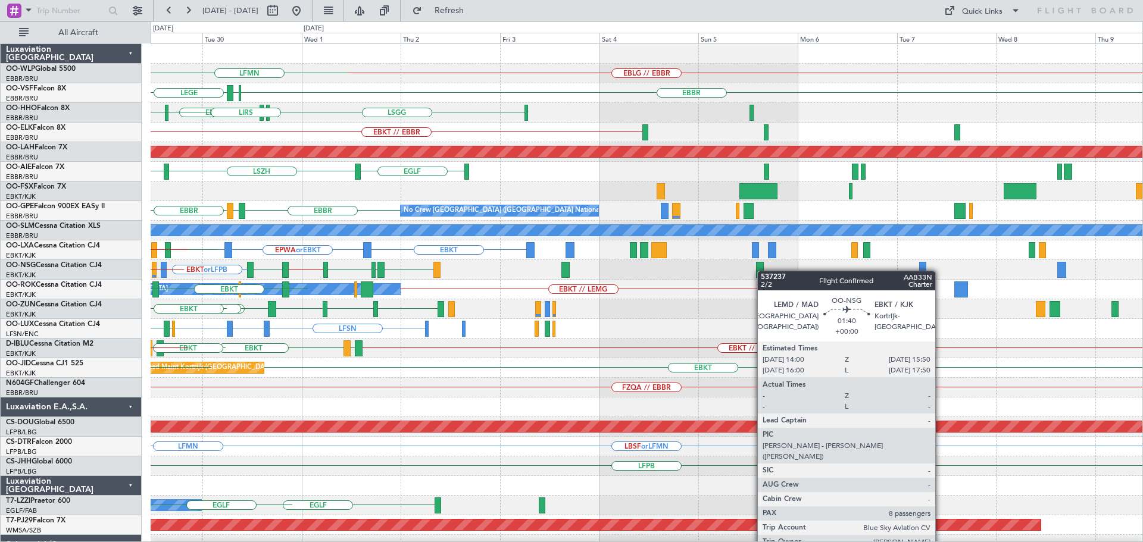
click at [69, 299] on div "EBLG // EBBR LFMN EBBR ELLX LEGE LSGG ELLX EDLV ELLX LSGG LIRS EBKT // EBBR Pla…" at bounding box center [571, 281] width 1143 height 521
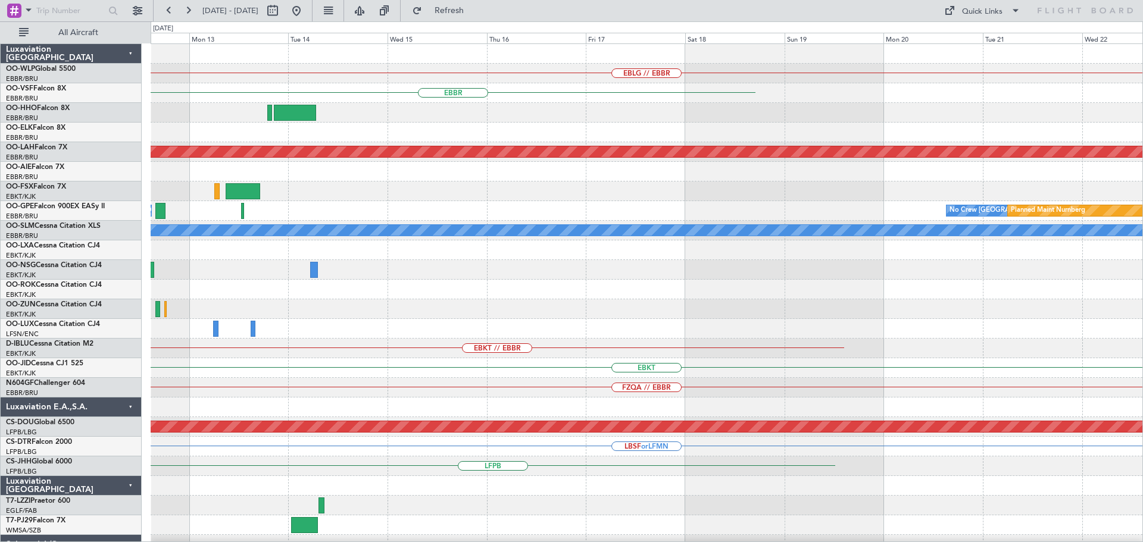
click at [204, 317] on div at bounding box center [647, 309] width 992 height 20
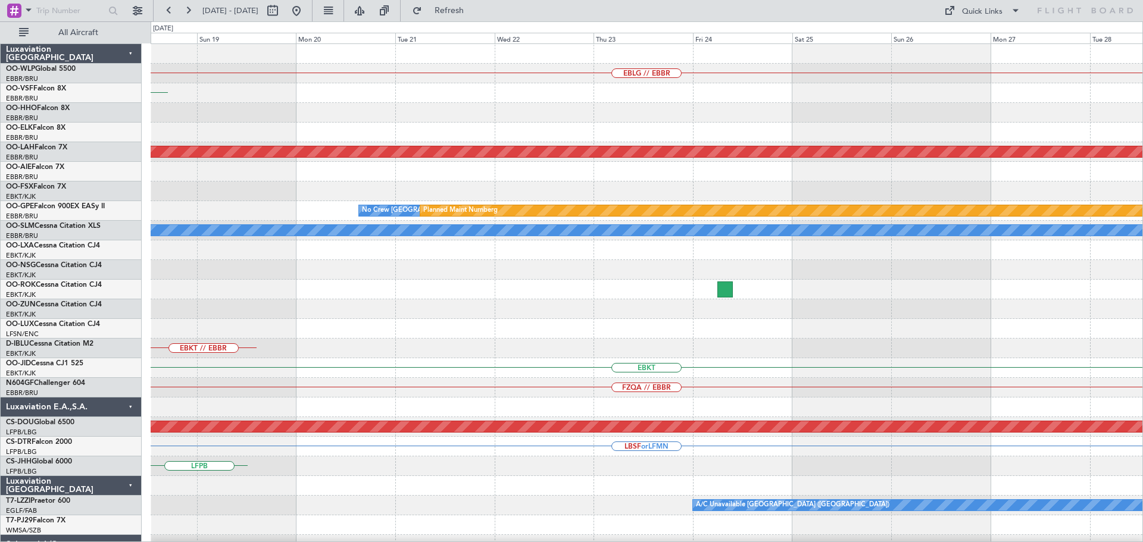
click at [196, 351] on div "EBLG // EBBR EBBR Planned Maint Alton-st Louis (St Louis Regl) No Crew Brussels…" at bounding box center [647, 397] width 992 height 707
click at [104, 467] on div "EBLG // EBBR EBBR Planned Maint Alton-st Louis (St Louis Regl) No Crew Brussels…" at bounding box center [571, 281] width 1143 height 521
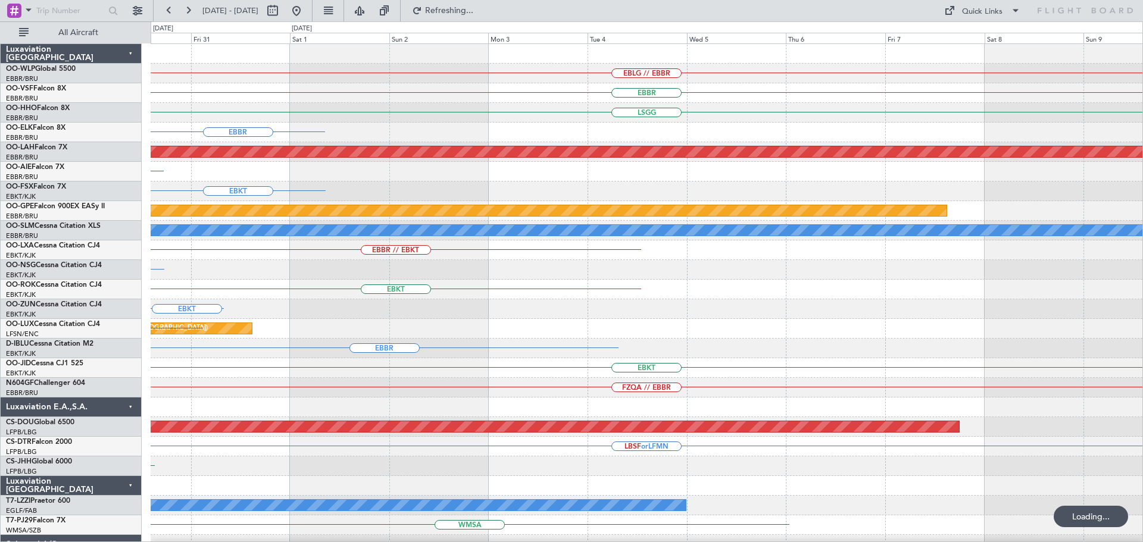
click at [339, 305] on div "EBLG // EBBR EBBR LSGG EBBR Planned Maint Alton-st Louis (St Louis Regl) UBBB E…" at bounding box center [571, 281] width 1143 height 521
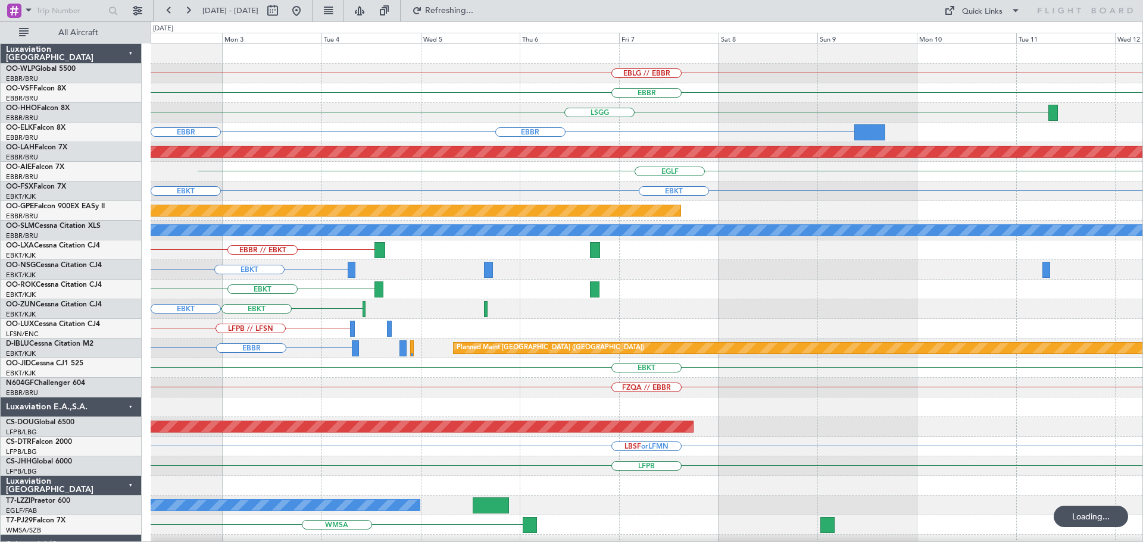
click at [272, 343] on div "EBLG // EBBR EBBR LSGG EBBR EBBR Planned Maint Alton-st Louis (St Louis Regl) E…" at bounding box center [647, 368] width 992 height 648
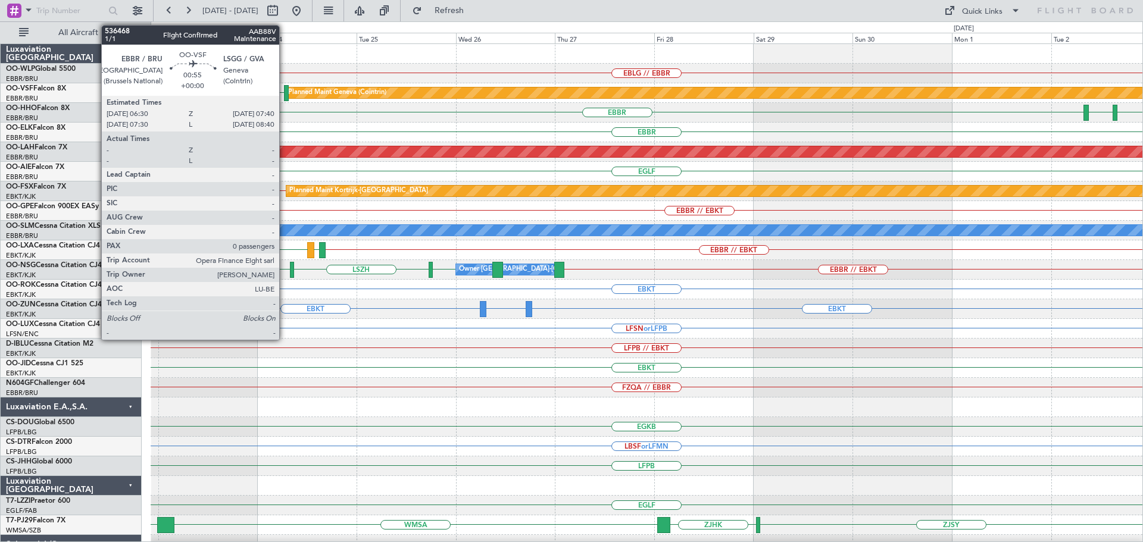
click at [285, 90] on div at bounding box center [286, 93] width 5 height 16
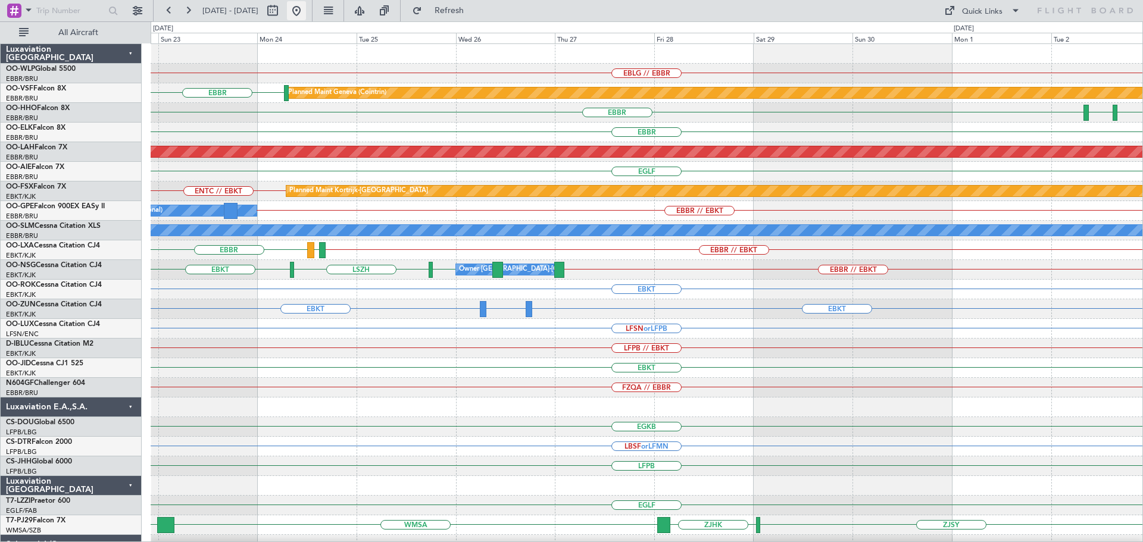
click at [306, 8] on button at bounding box center [296, 10] width 19 height 19
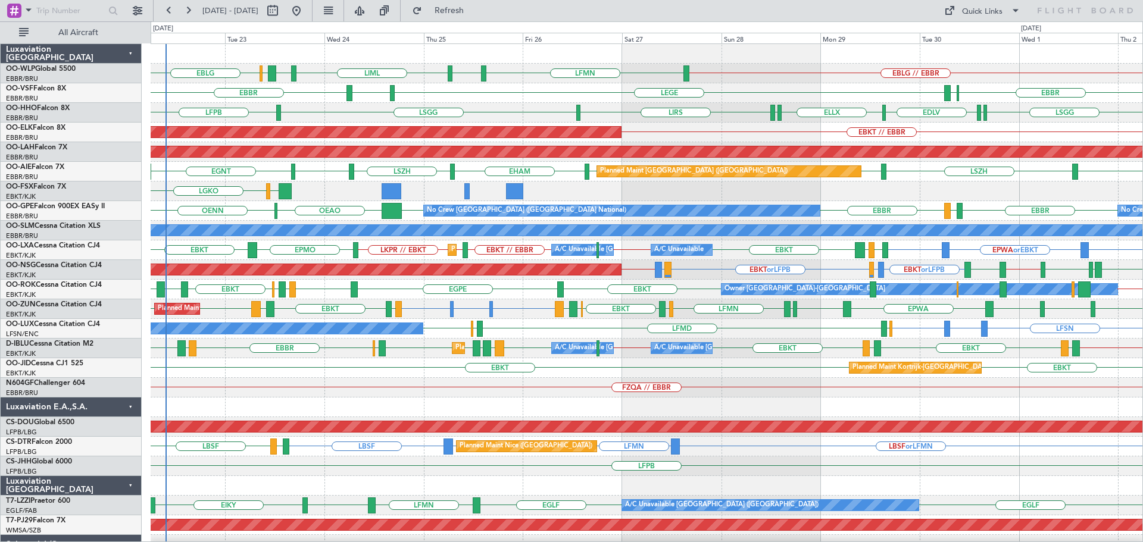
click at [346, 160] on div "EBLG // EBBR LFMN EBLG LIML LIBD ELLX EBLG LEGE LFMN EBBR ELLX EBBR ELLX LSGG L…" at bounding box center [647, 397] width 992 height 707
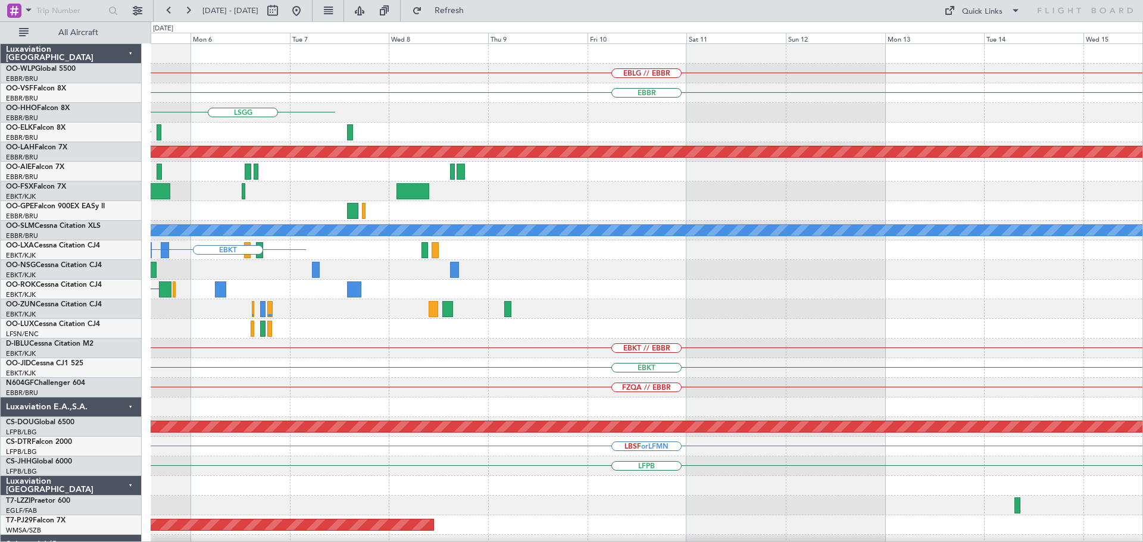
click at [133, 161] on div "EBLG // EBBR EBBR LSGG EBKT // EBBR Planned Maint Alton-st Louis (St Louis Regl…" at bounding box center [571, 281] width 1143 height 521
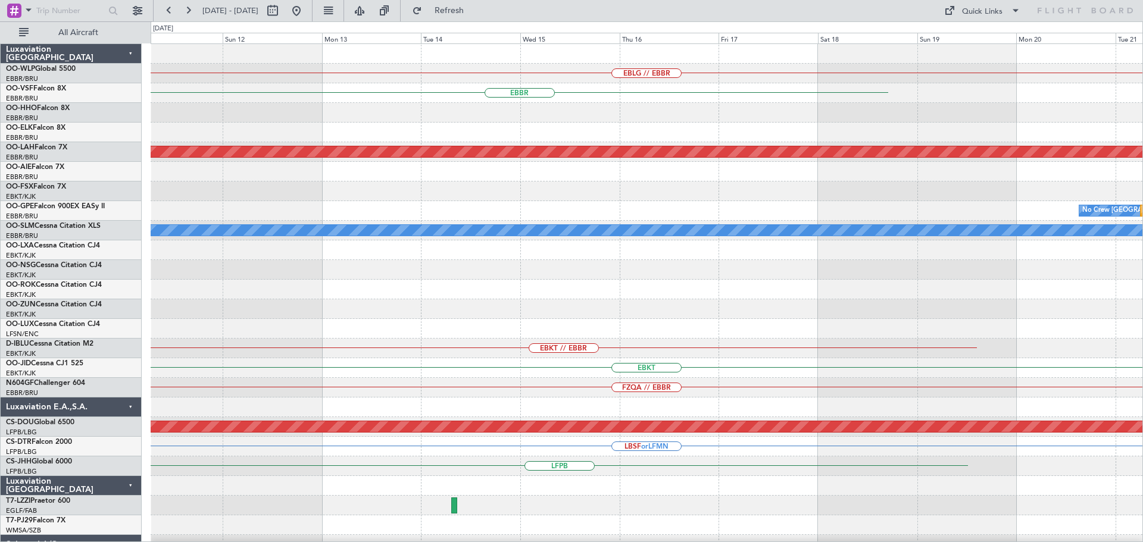
click at [184, 178] on div "EBLG // EBBR EBBR Planned Maint Alton-st Louis (St Louis Regl) No Crew Brussels…" at bounding box center [647, 397] width 992 height 707
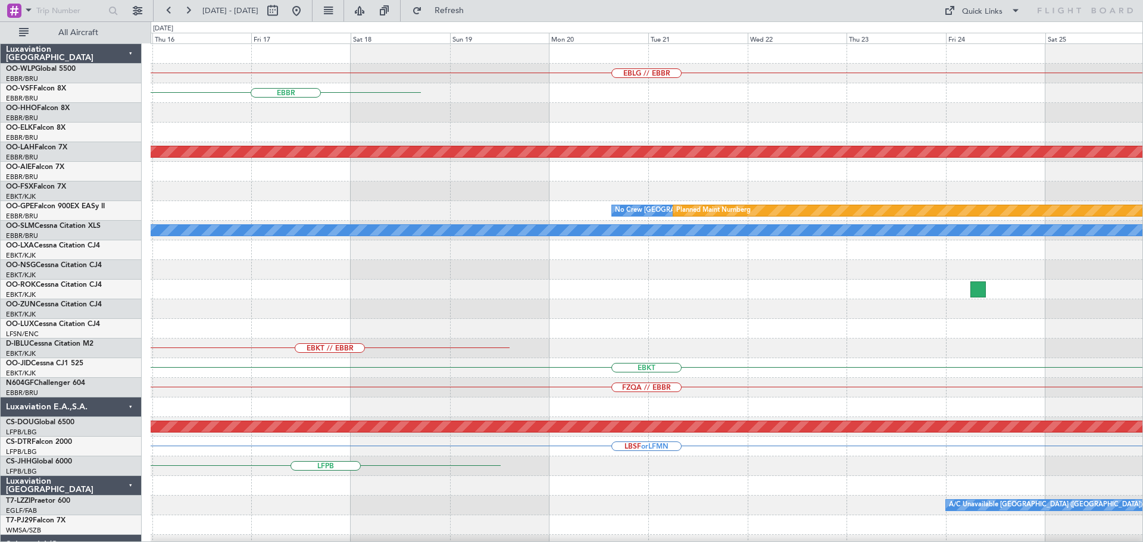
click at [224, 260] on div "EBLG // EBBR EBBR Planned Maint Alton-st Louis (St Louis Regl) No Crew Brussels…" at bounding box center [647, 397] width 992 height 707
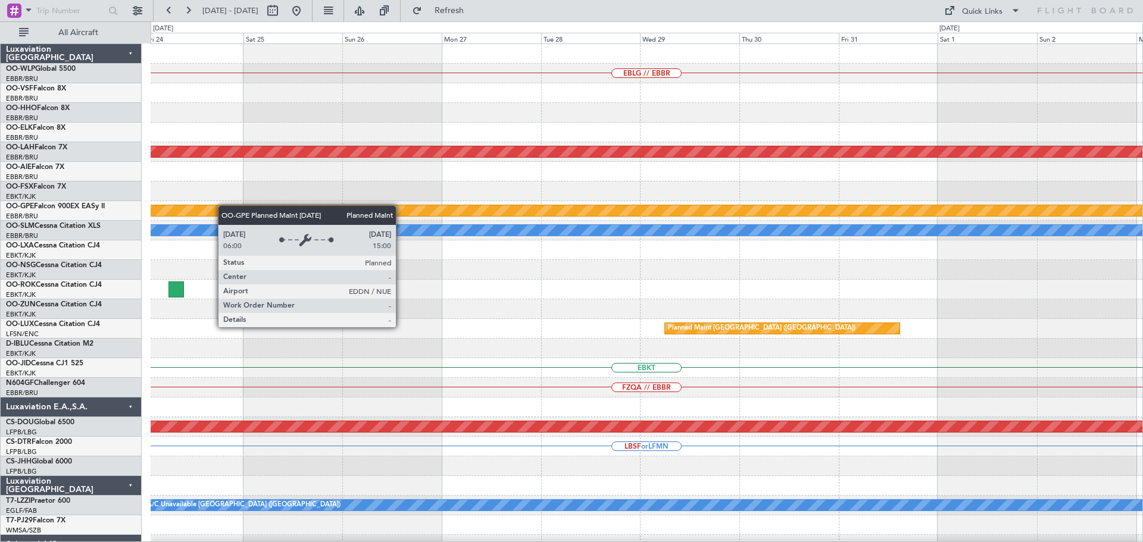
click at [187, 211] on div "EBLG // EBBR Planned Maint Alton-st Louis (St Louis Regl) No Crew Brussels (Bru…" at bounding box center [647, 397] width 992 height 707
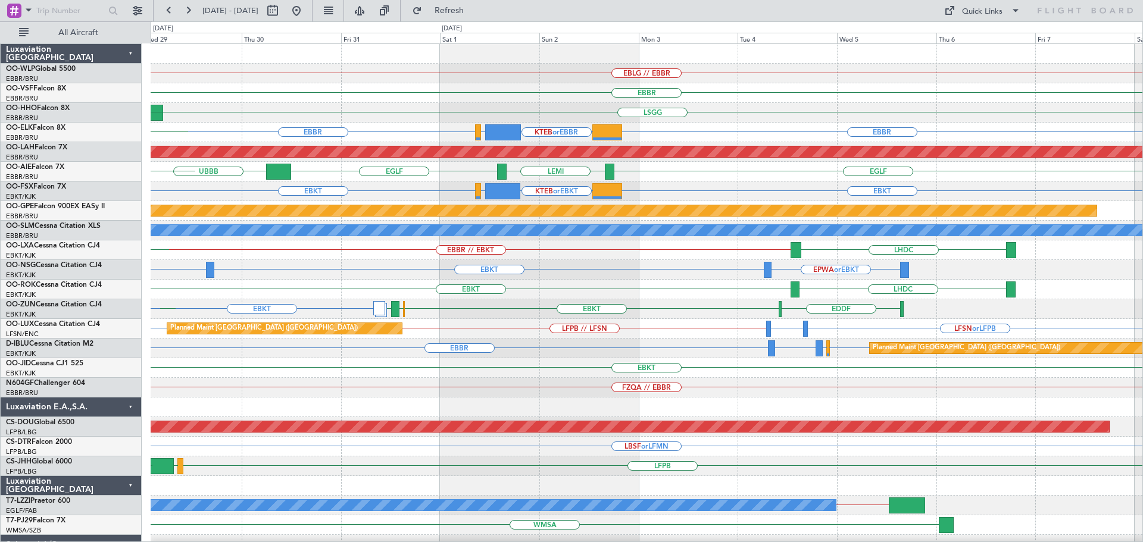
click at [340, 115] on div "LSGG RJOB RJFK UBBB RJBE" at bounding box center [647, 113] width 992 height 20
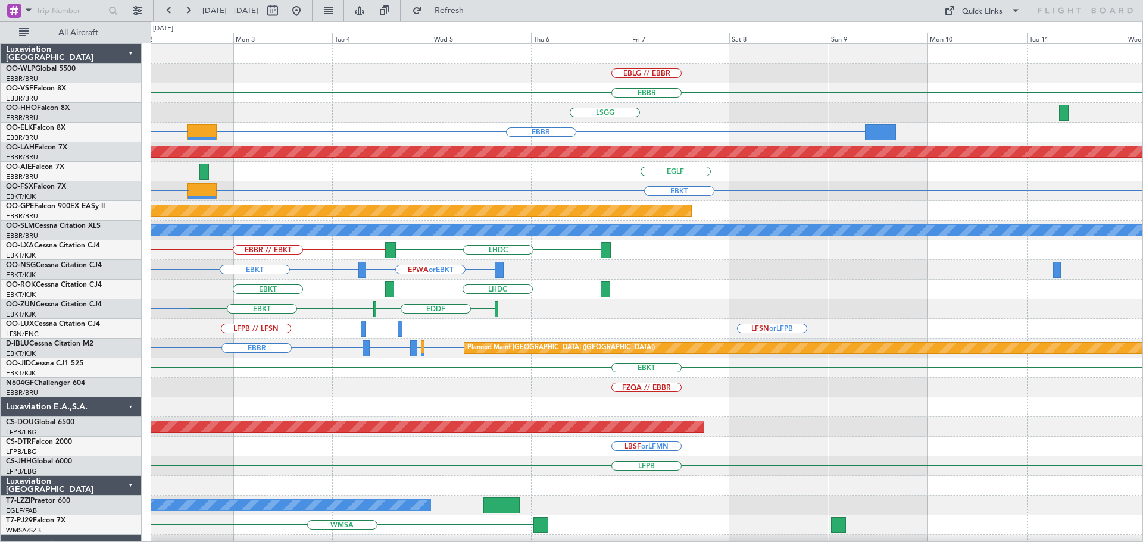
click at [298, 127] on div "EBLG // EBBR EBBR LSGG EBBR KTEB or EBBR LFMN or EBBR EBBR Planned Maint Alton-…" at bounding box center [647, 387] width 992 height 687
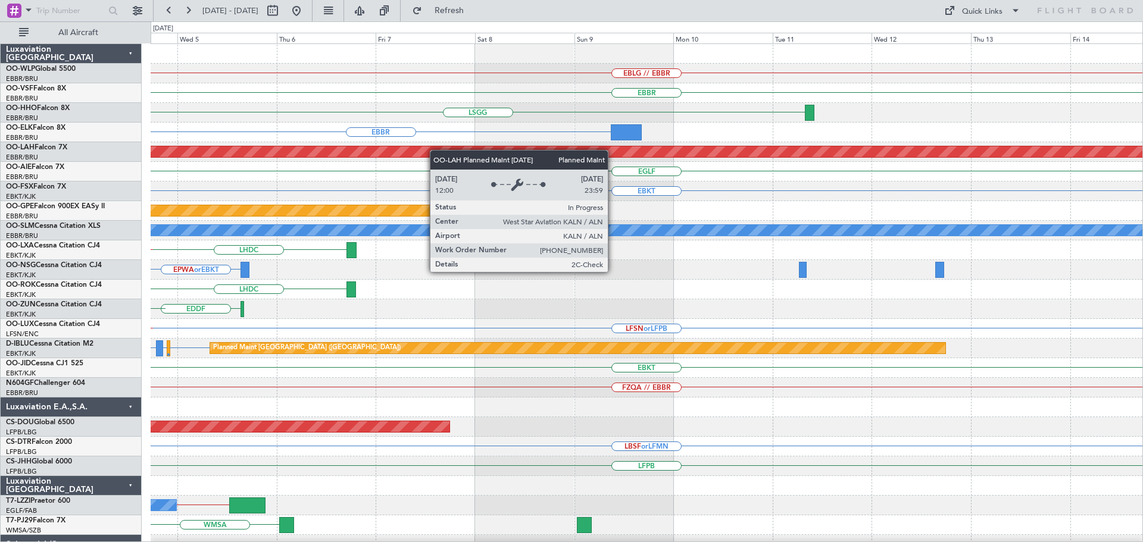
click at [344, 152] on div "EBLG // EBBR EBBR LSGG EBBR KTEB or EBBR Planned Maint Alton-st Louis (St Louis…" at bounding box center [647, 387] width 992 height 687
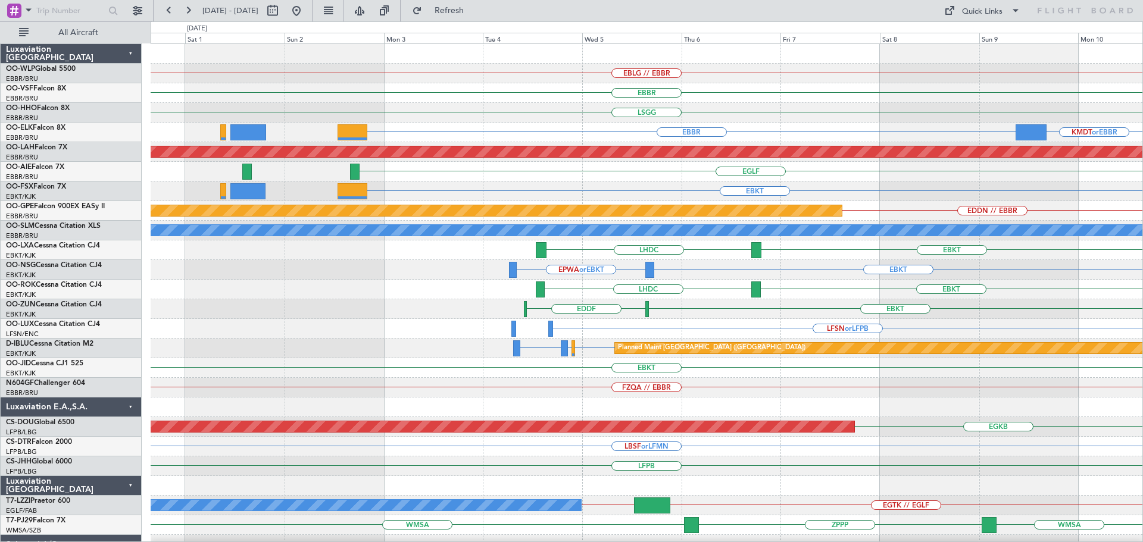
click at [706, 171] on div "EBLG // EBBR EBBR LSGG LEMG KMDT or EBBR EBBR Planned Maint Alton-st Louis (St …" at bounding box center [647, 368] width 992 height 648
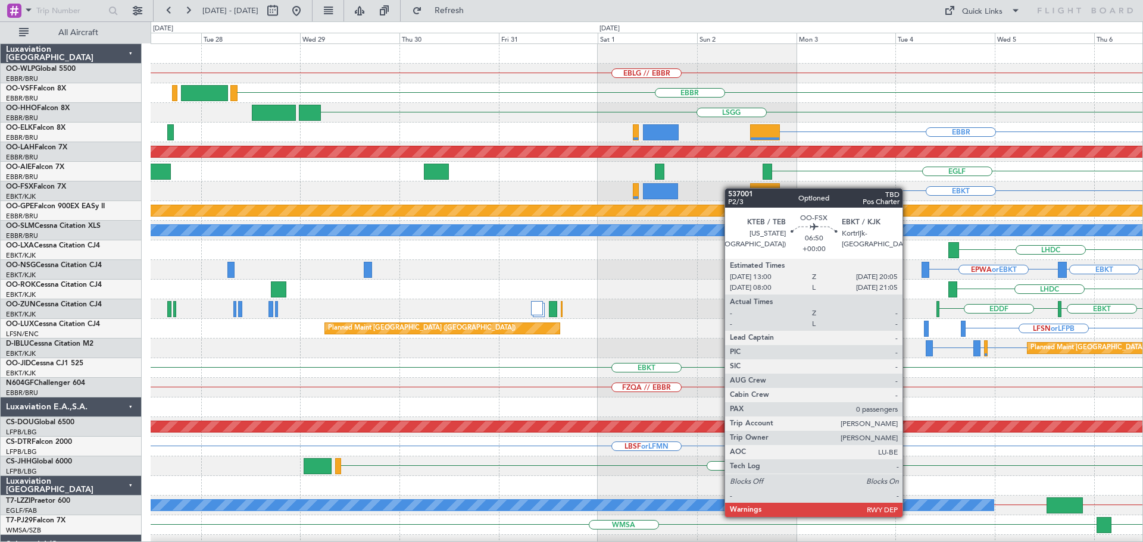
click at [792, 195] on div "EBLG // EBBR EBBR LSGG EBBR Planned Maint Alton-st Louis (St Louis Regl) EGLF E…" at bounding box center [647, 368] width 992 height 648
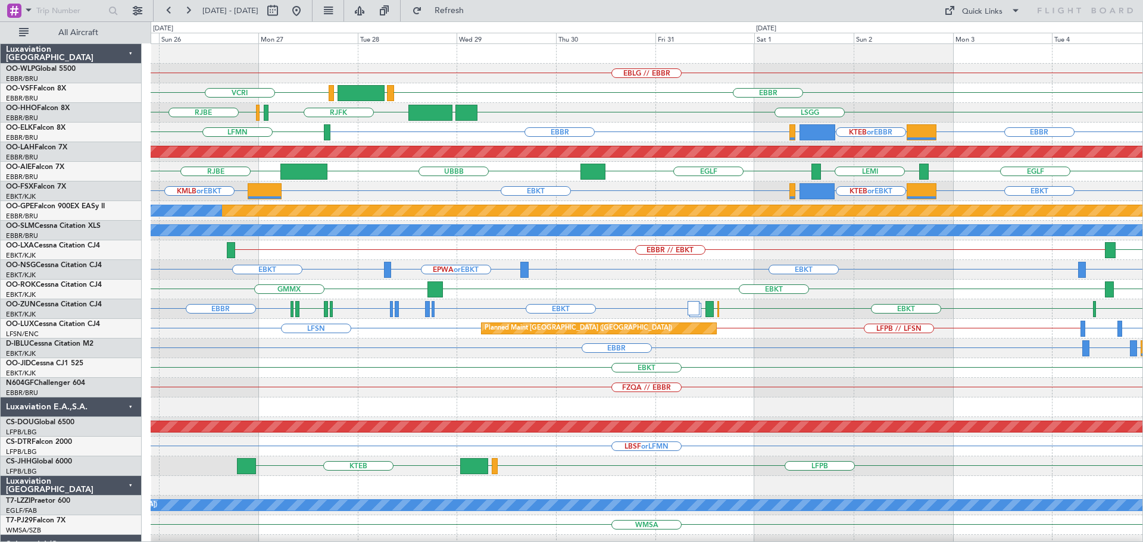
click at [401, 82] on div "EBLG // EBBR" at bounding box center [647, 74] width 992 height 20
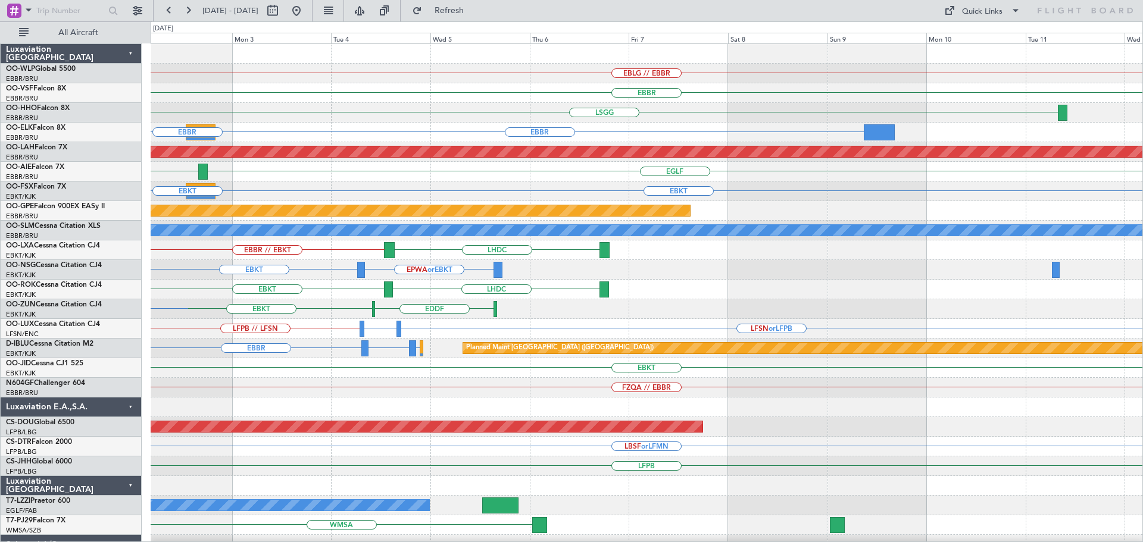
click at [37, 143] on div "EBLG // EBBR EBBR LSGG EBBR KTEB or EBBR LFMN or EBBR EBBR Planned Maint Alton-…" at bounding box center [571, 281] width 1143 height 521
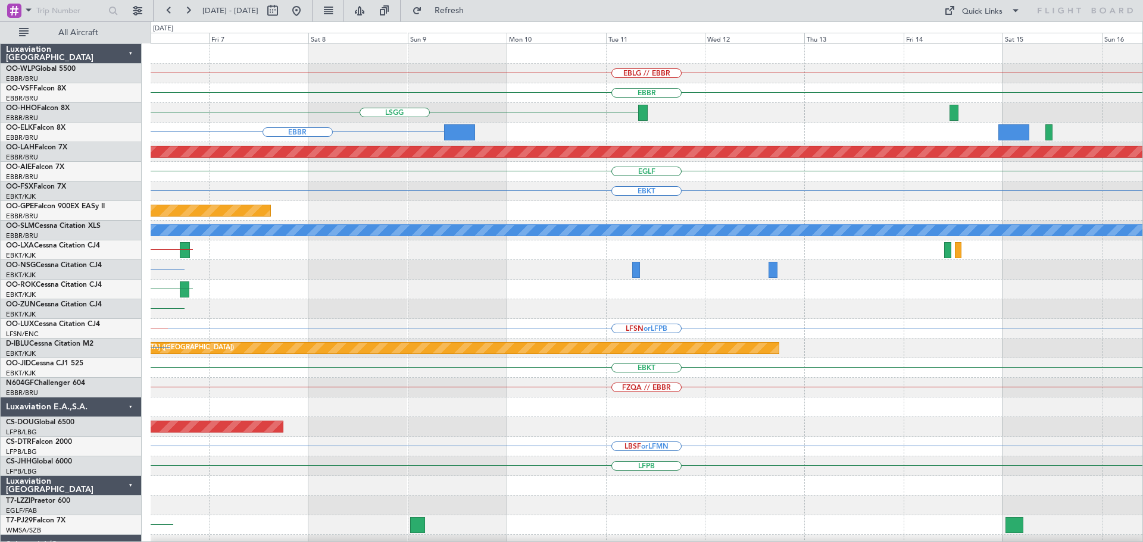
click at [58, 140] on div "EBLG // EBBR EBBR LSGG EBBR Planned Maint Alton-st Louis (St Louis Regl) EGLF E…" at bounding box center [571, 281] width 1143 height 521
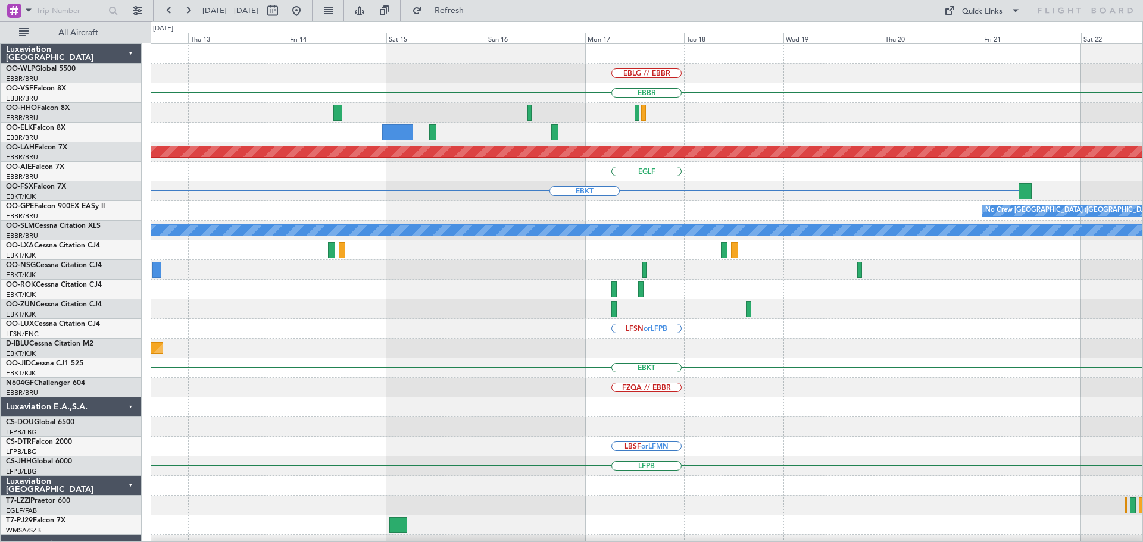
click at [38, 158] on div "EBLG // EBBR EBBR Planned Maint Geneva (Cointrin) LSGG Planned Maint Alton-st L…" at bounding box center [571, 281] width 1143 height 521
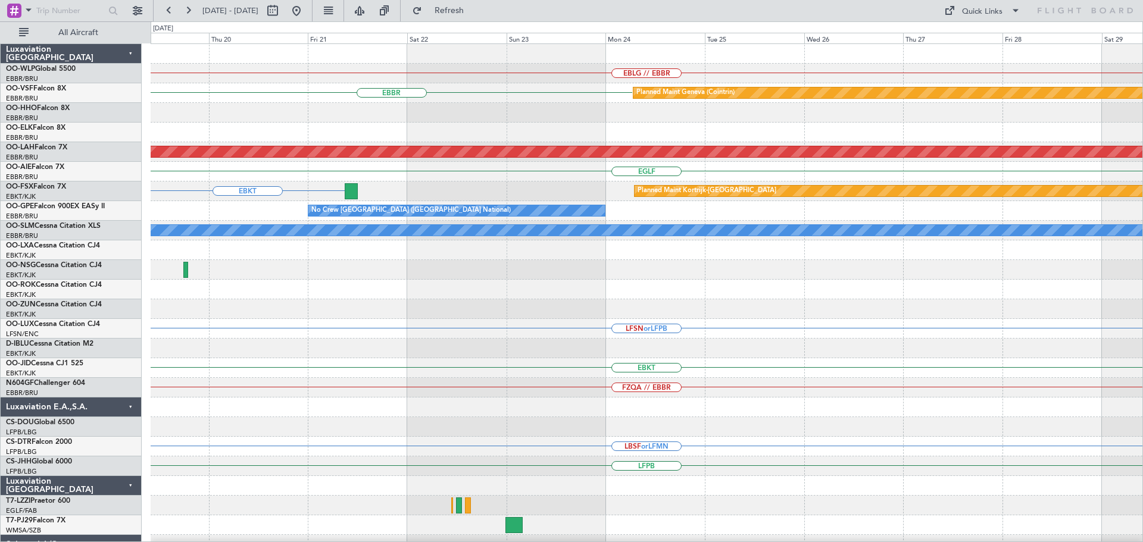
click at [45, 205] on div "EBLG // EBBR EBBR Planned Maint Geneva (Cointrin) Planned Maint Alton-st Louis …" at bounding box center [571, 281] width 1143 height 521
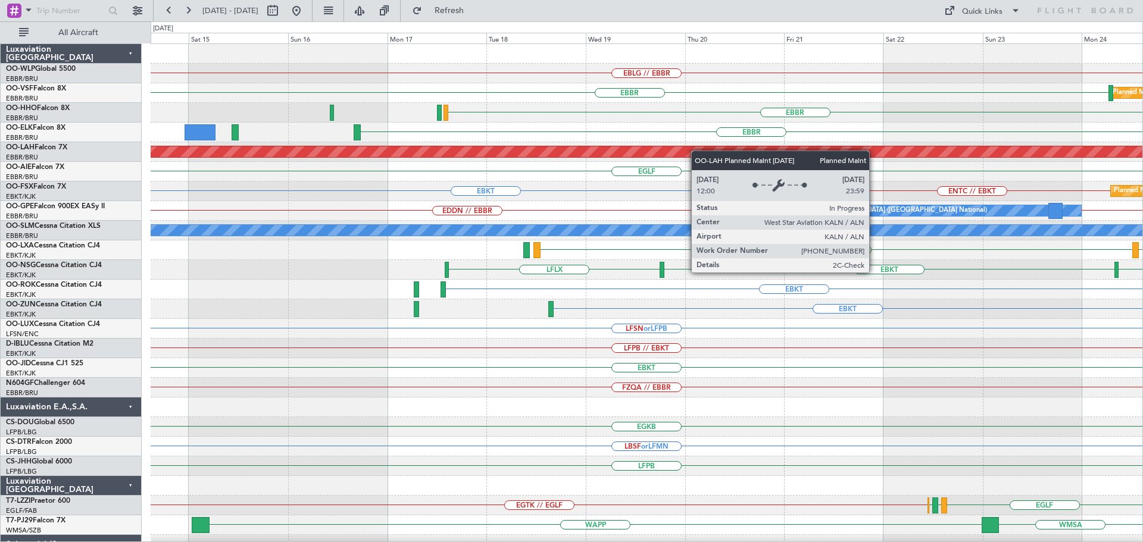
click at [818, 158] on div "EBLG // EBBR EBBR Planned Maint Geneva (Cointrin) EBBR EBBR Planned Maint Alton…" at bounding box center [647, 368] width 992 height 648
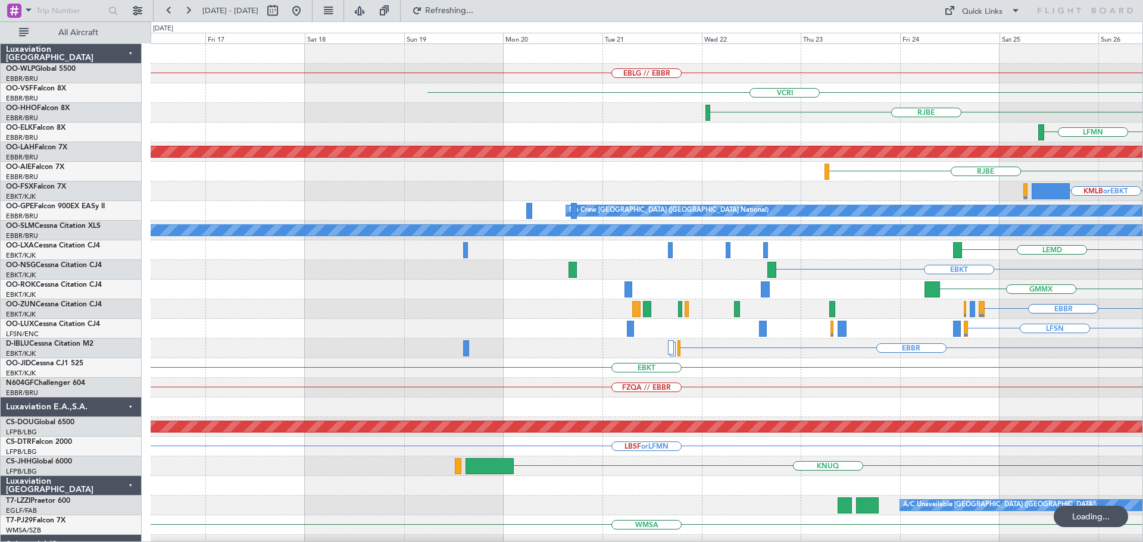
click at [796, 116] on div "RJBE RJOB RJFK" at bounding box center [647, 113] width 992 height 20
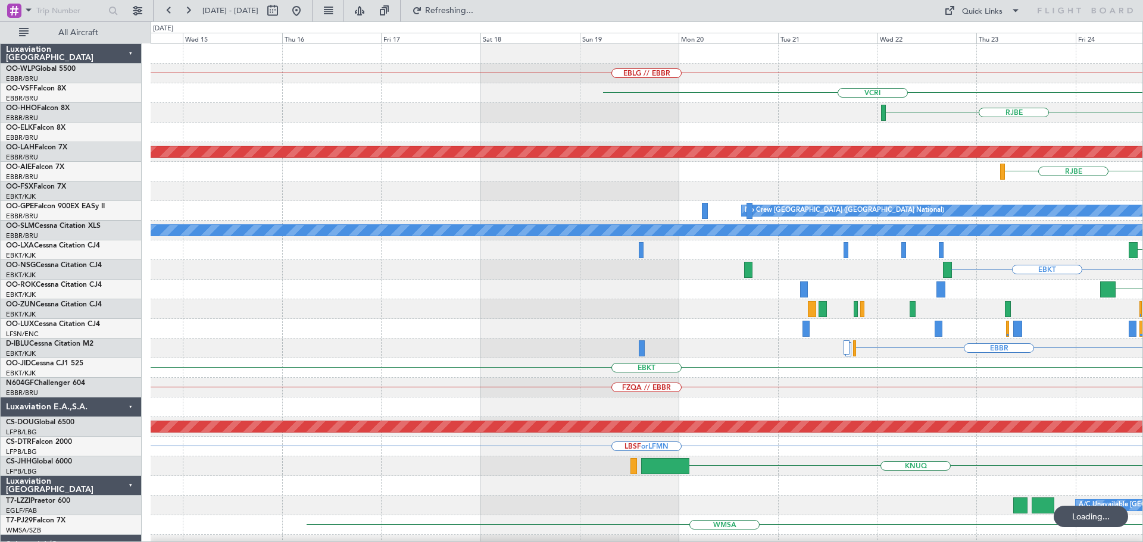
click at [558, 125] on div "EBLG // EBBR VCRI RJBE RJOB RJFK LFMN Planned Maint Alton-st Louis (St Louis Re…" at bounding box center [647, 387] width 992 height 687
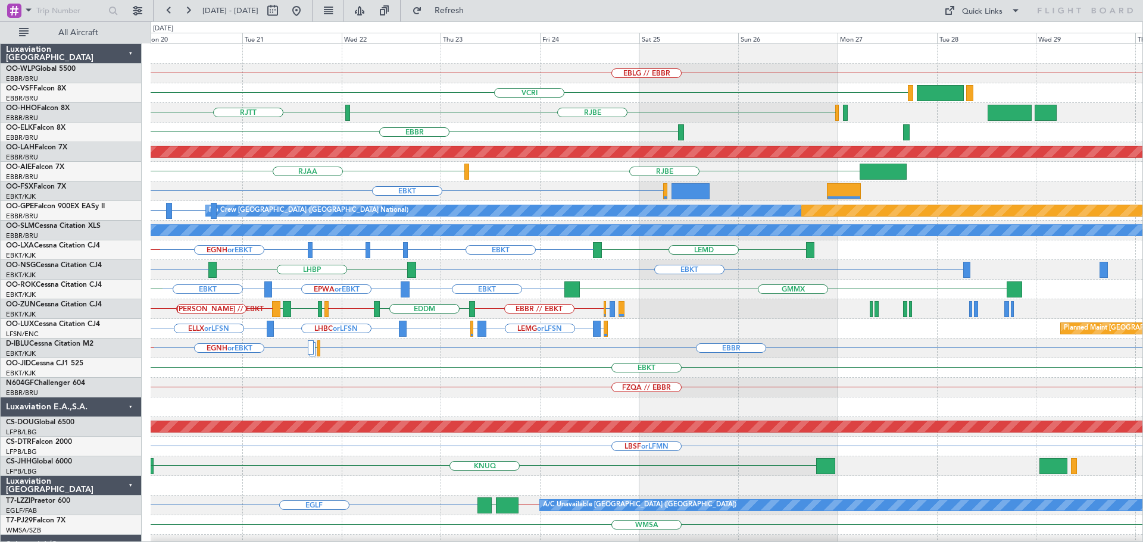
click at [527, 133] on div "EBLG // EBBR VCRI VRMU EBBR RJBE RJTT LTCG LSGG EBBR Planned Maint Alton-st Lou…" at bounding box center [647, 397] width 992 height 707
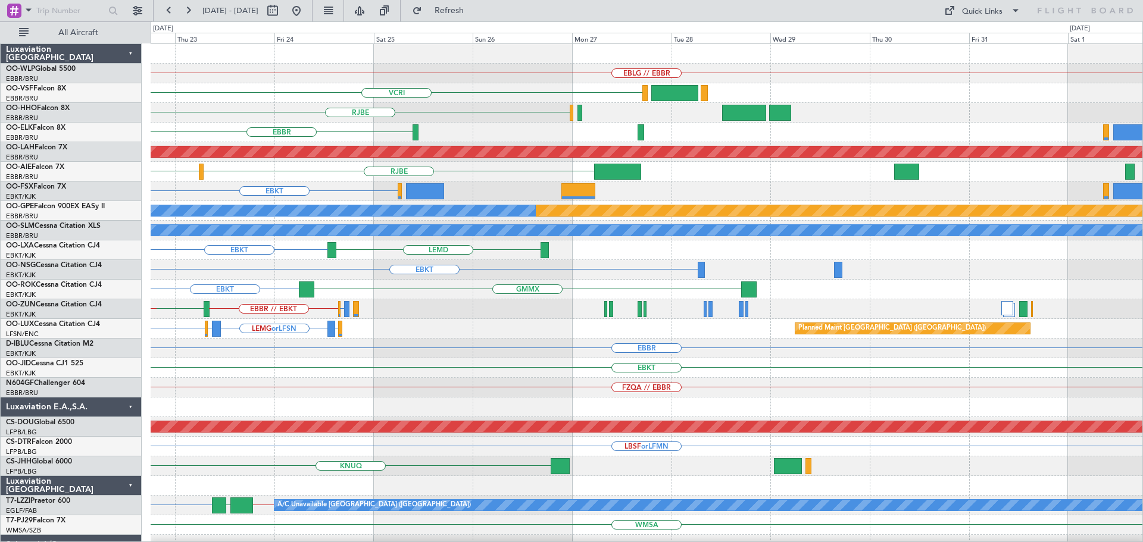
click at [509, 130] on div "EBBR" at bounding box center [647, 133] width 992 height 20
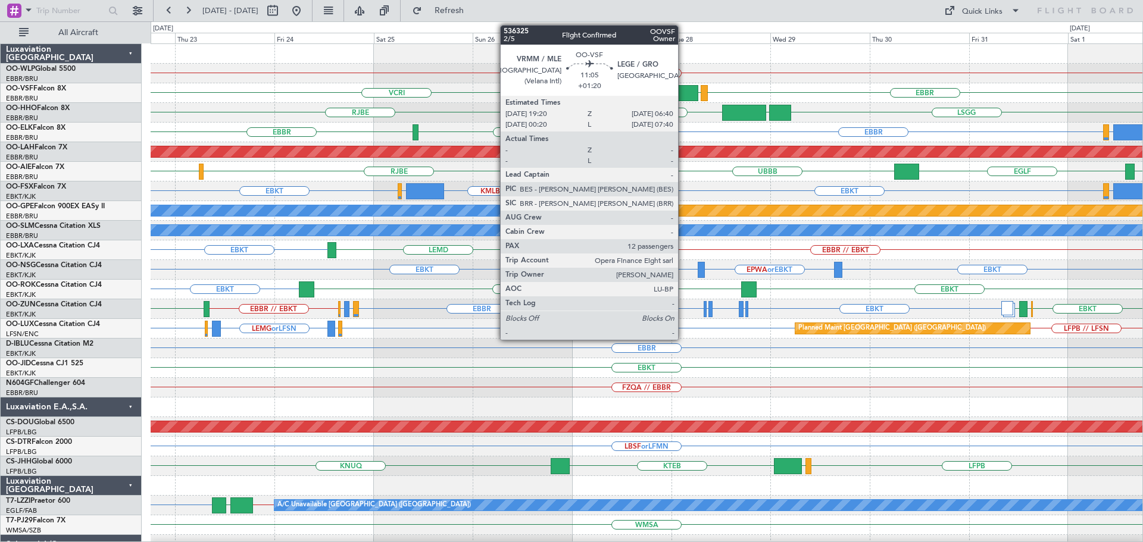
click at [683, 90] on div at bounding box center [674, 93] width 47 height 16
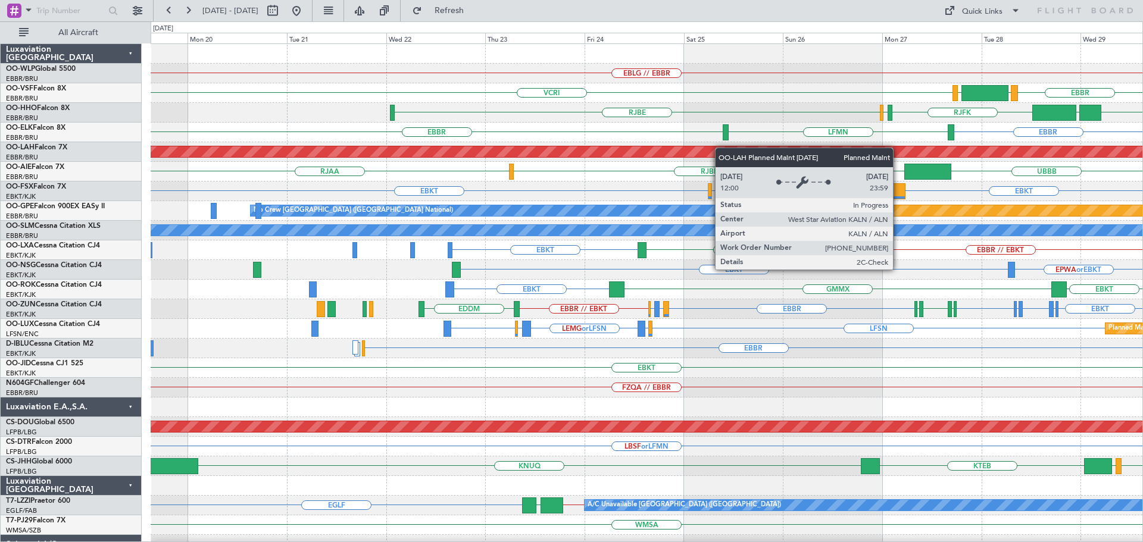
click at [765, 155] on div "EBLG // EBBR EBBR VCRI LEGE VRMM LSGG UBBB RJFK RJOB RJBE EBBR EBBR LFMN Planne…" at bounding box center [647, 368] width 992 height 648
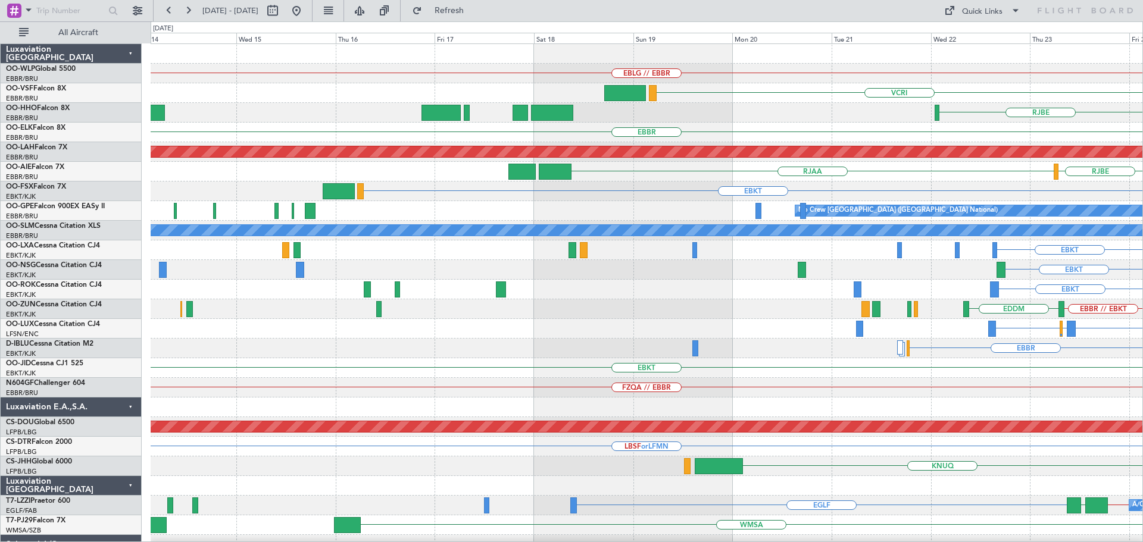
click at [829, 201] on div "EBLG // EBBR VCRI RJBE EBBR LFMN Planned Maint Alton-st Louis (St Louis Regl) R…" at bounding box center [647, 368] width 992 height 648
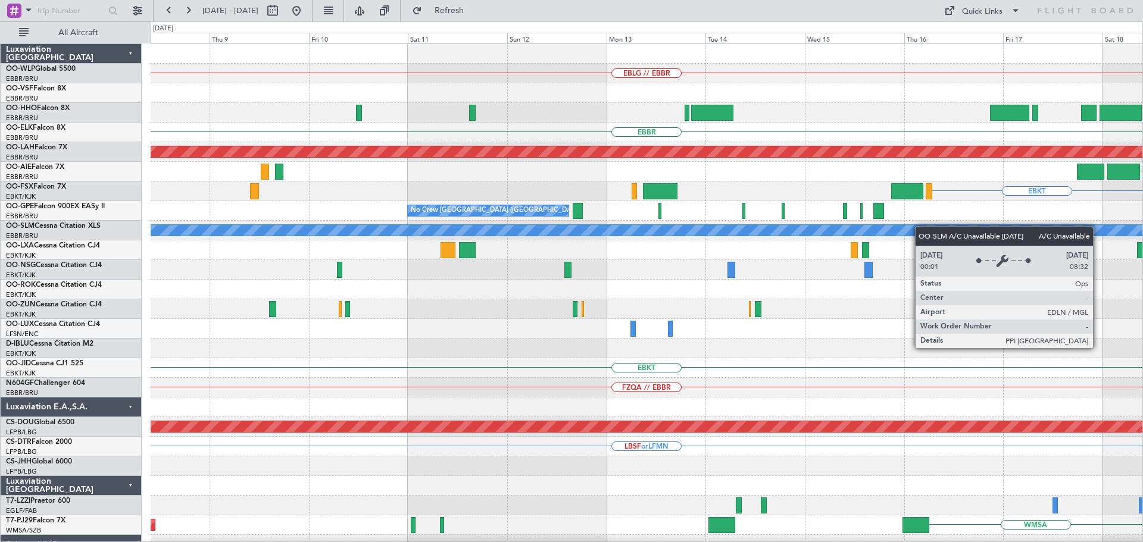
click at [944, 232] on div "EBLG // EBBR VCRI EBBR Planned Maint Alton-st Louis (St Louis Regl) RJAA EBKT N…" at bounding box center [647, 368] width 992 height 648
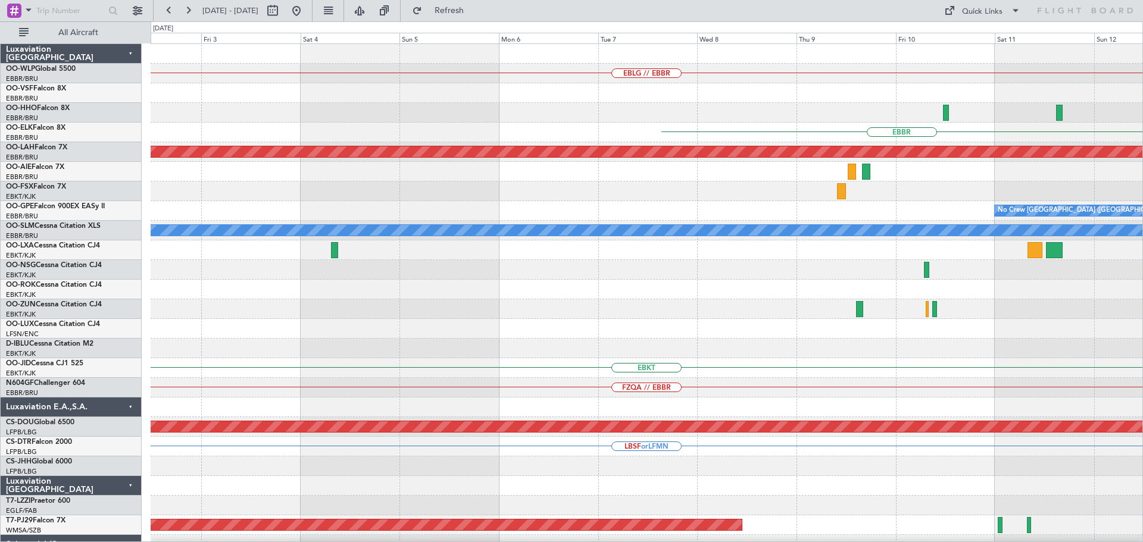
click at [965, 250] on div "EBLG // EBBR EBBR Planned Maint Alton-st Louis (St Louis Regl) No Crew Brussels…" at bounding box center [647, 368] width 992 height 648
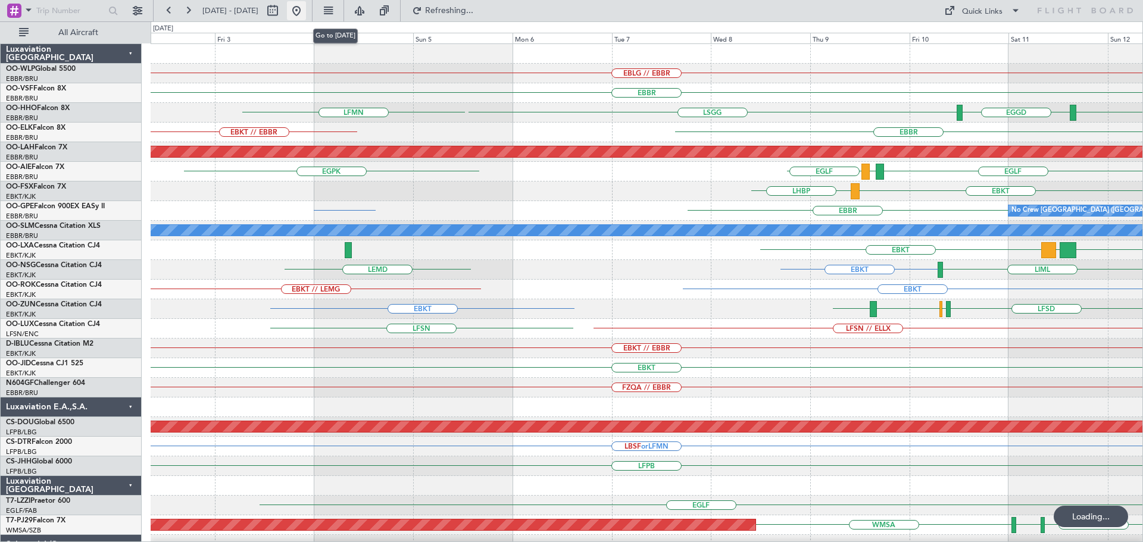
click at [306, 9] on button at bounding box center [296, 10] width 19 height 19
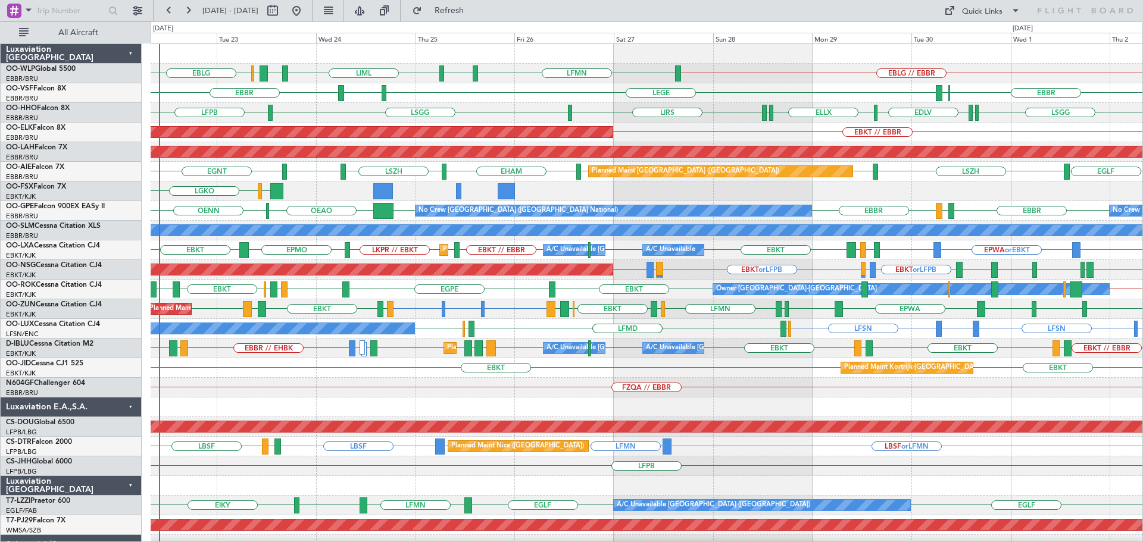
click at [478, 99] on div "EBBR LEGE LFMN ELLX EBBR" at bounding box center [647, 93] width 992 height 20
click at [736, 126] on div "Planned Maint Kortrijk-Wevelgem EBKT // EBBR" at bounding box center [647, 133] width 992 height 20
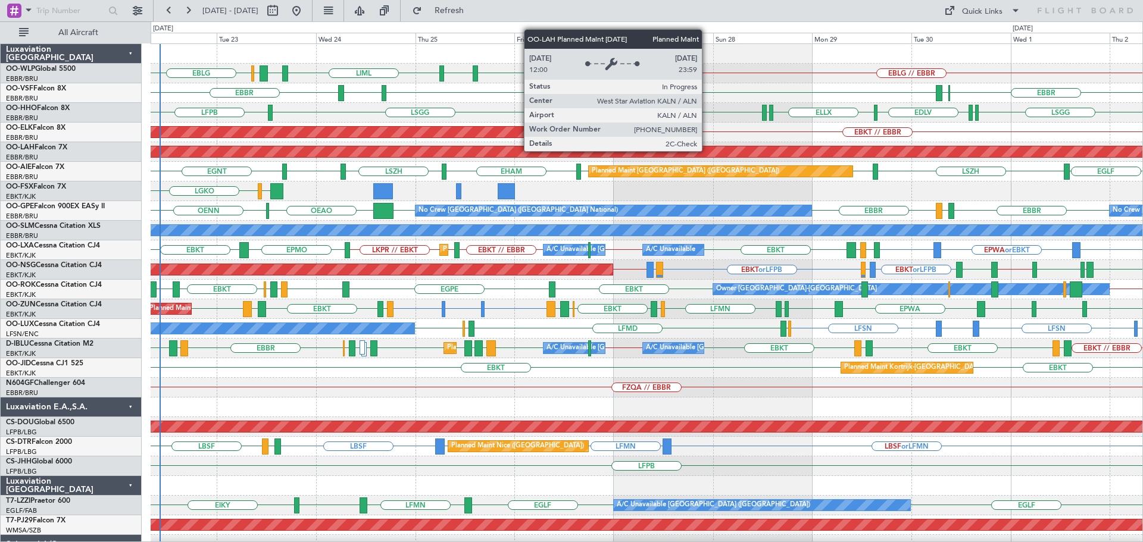
click at [217, 289] on div "EBLG // EBBR LFMN EBLG LIML LIBD ELLX EBLG LEGE LFMN EBBR EBBR ELLX ELLX LSGG L…" at bounding box center [647, 397] width 992 height 707
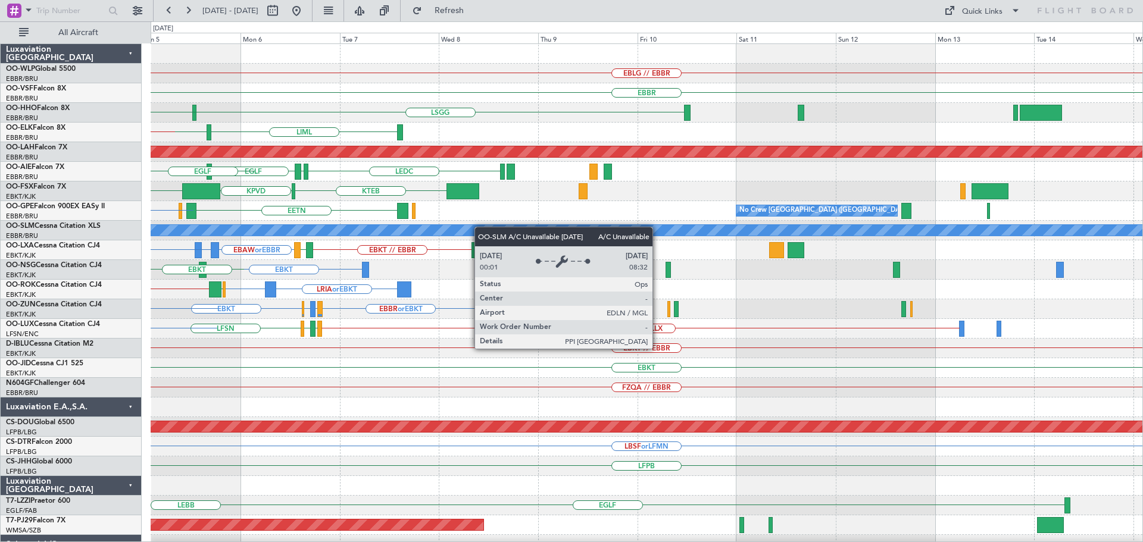
click at [338, 228] on div "EBLG // EBBR EBBR LSGG LFMN LSGG LIML LFMN EBKT // EBBR Planned Maint Alton-st …" at bounding box center [647, 387] width 992 height 687
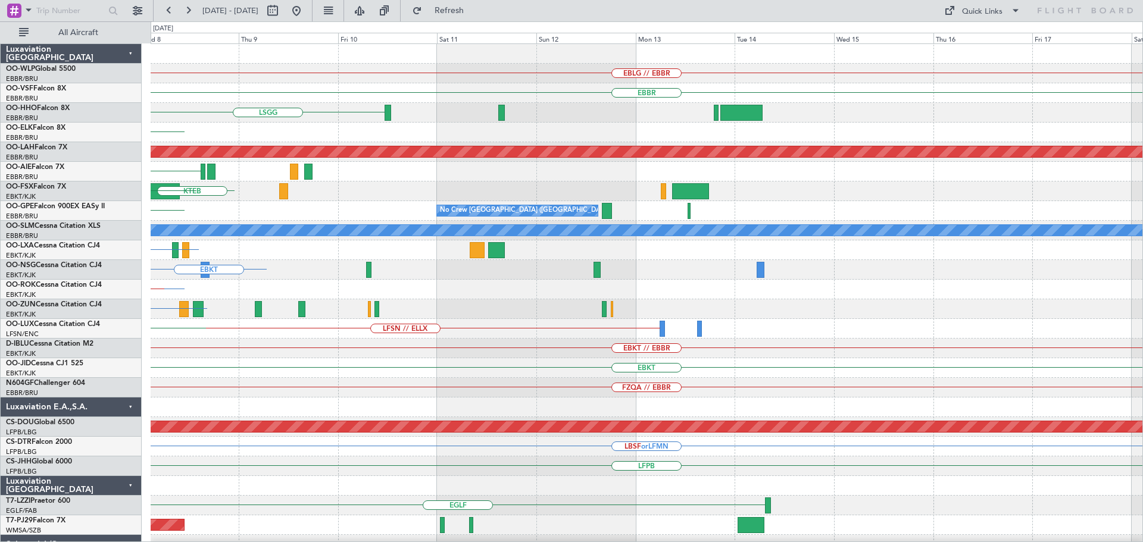
click at [300, 235] on div "EBLG // EBBR EBBR LSGG LIML LFMN Planned Maint Alton-st Louis (St Louis Regl) L…" at bounding box center [647, 387] width 992 height 687
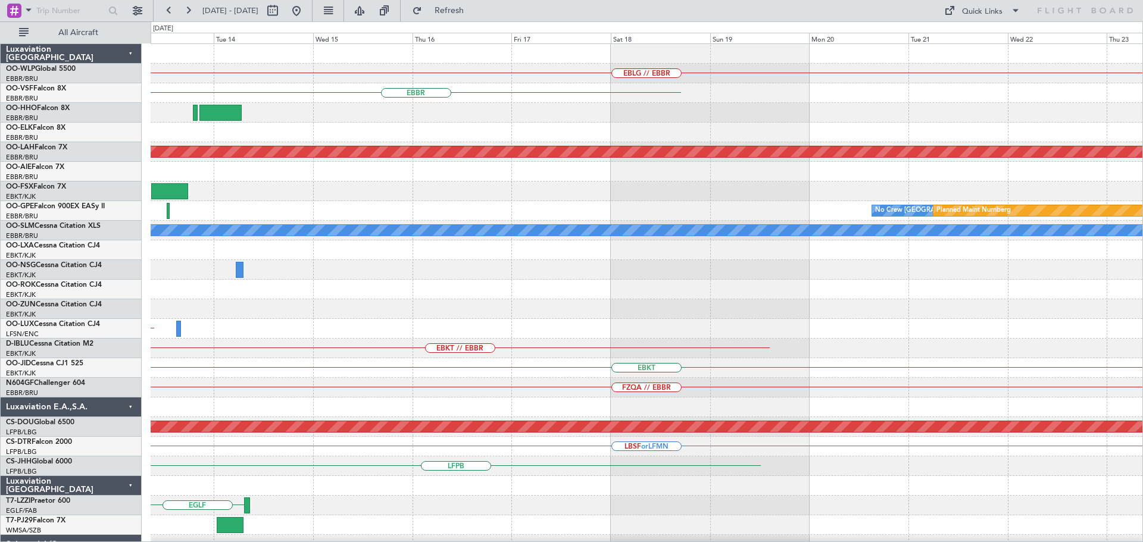
click at [295, 256] on div "EBLG // EBBR EBBR Planned Maint Alton-st Louis (St Louis Regl) No Crew Brussels…" at bounding box center [647, 387] width 992 height 687
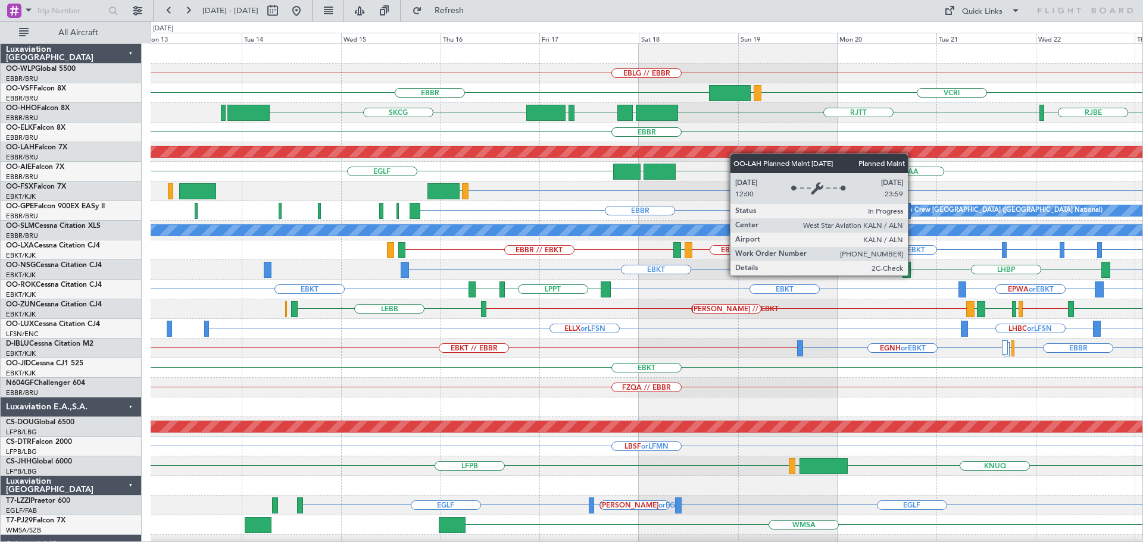
click at [749, 157] on div "EBLG // EBBR EBBR VCRI VRMU SKCG RJTT RJBE LTCG LSGG EGGD EBBR LFMN Planned Mai…" at bounding box center [647, 397] width 992 height 707
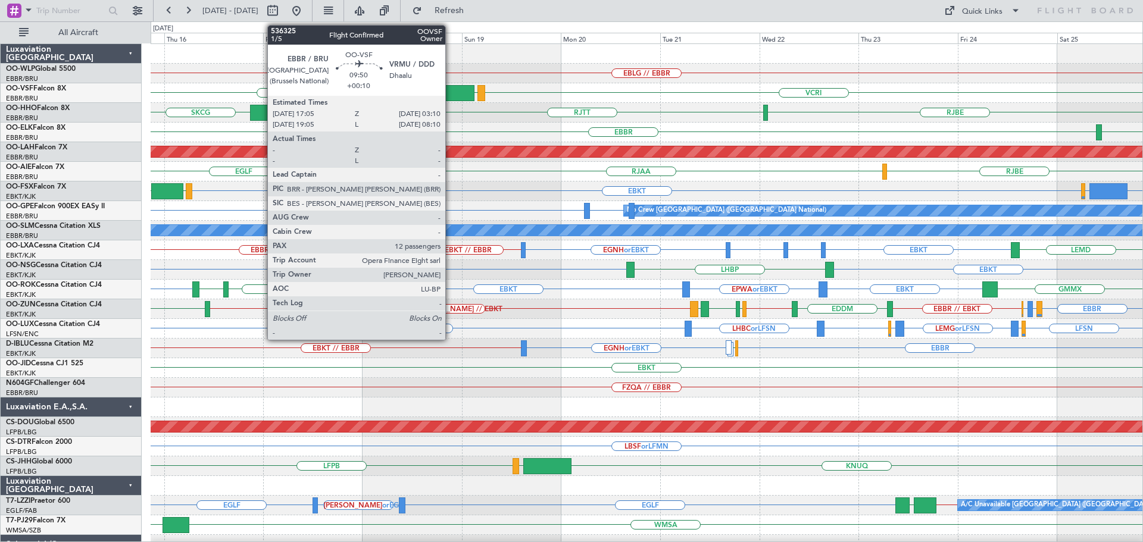
click at [451, 87] on div at bounding box center [454, 93] width 42 height 16
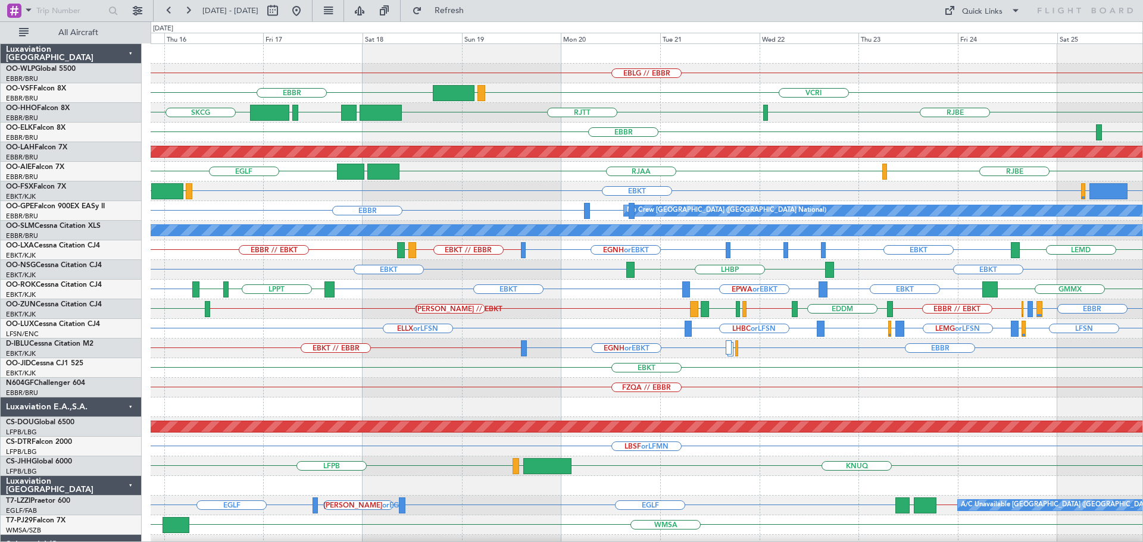
click at [426, 67] on div "EBLG // EBBR" at bounding box center [647, 74] width 992 height 20
click at [306, 10] on button at bounding box center [296, 10] width 19 height 19
